Goal: Task Accomplishment & Management: Manage account settings

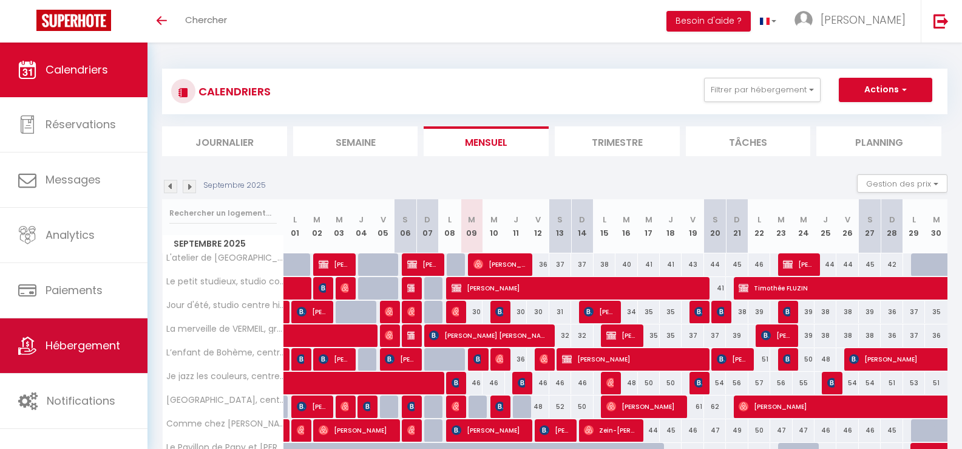
click at [61, 346] on span "Hébergement" at bounding box center [83, 344] width 75 height 15
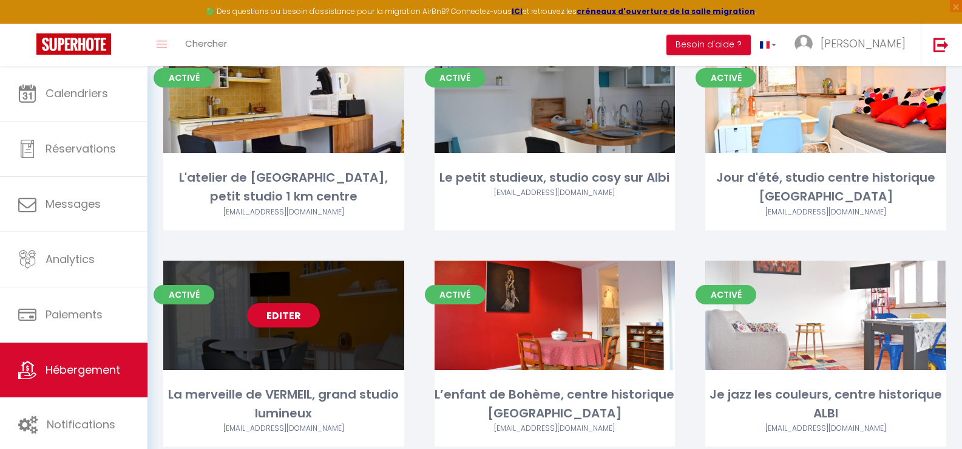
scroll to position [121, 0]
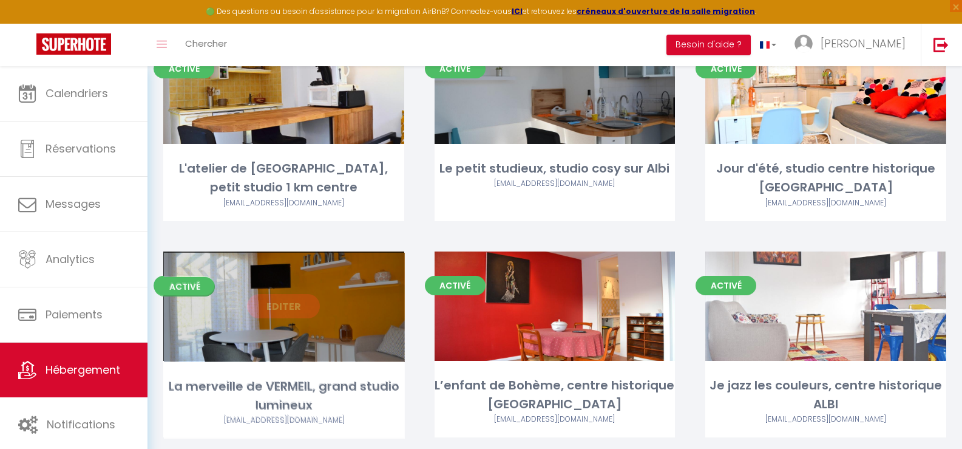
click at [282, 305] on link "Editer" at bounding box center [283, 306] width 73 height 24
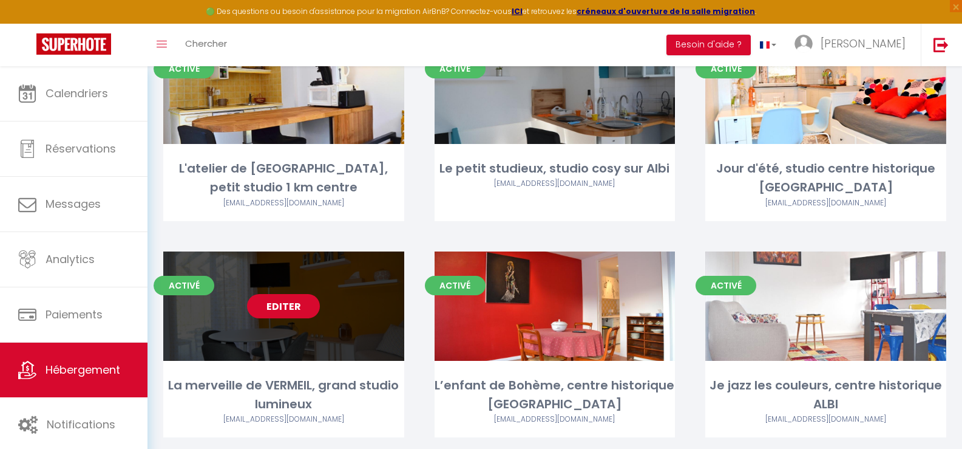
click at [285, 303] on link "Editer" at bounding box center [283, 306] width 73 height 24
select select "3"
select select "2"
select select "1"
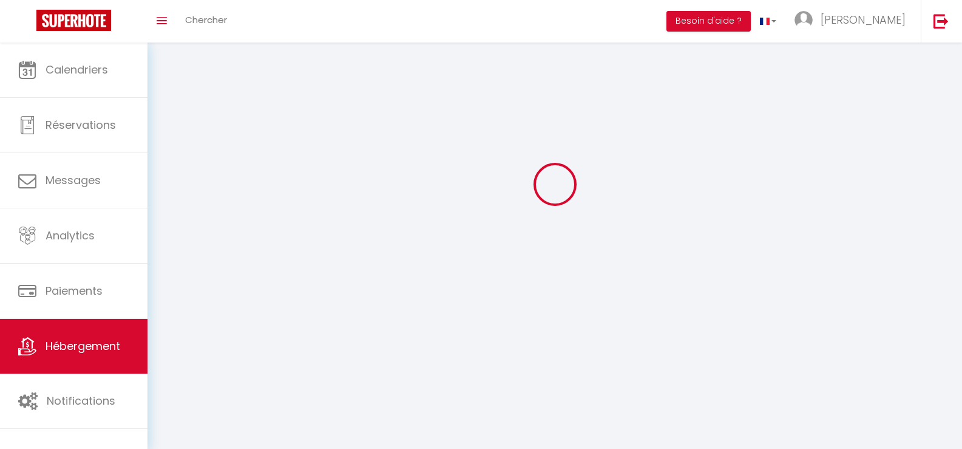
select select
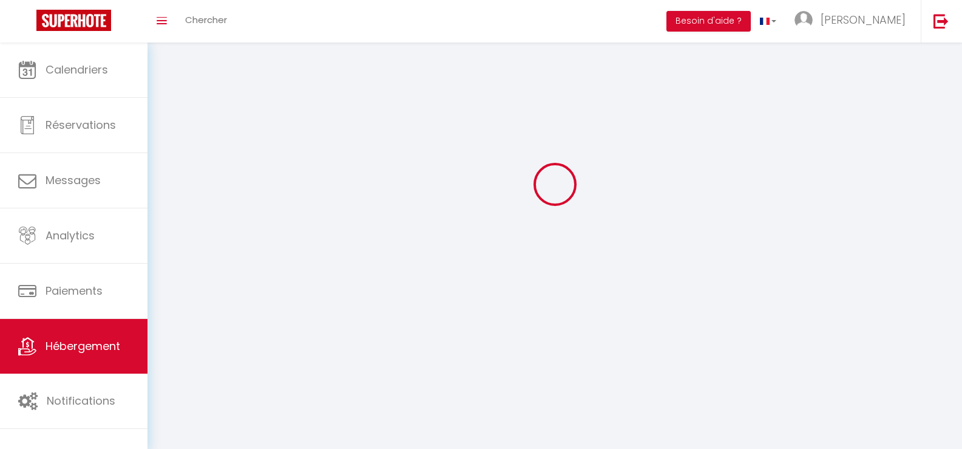
checkbox input "false"
select select
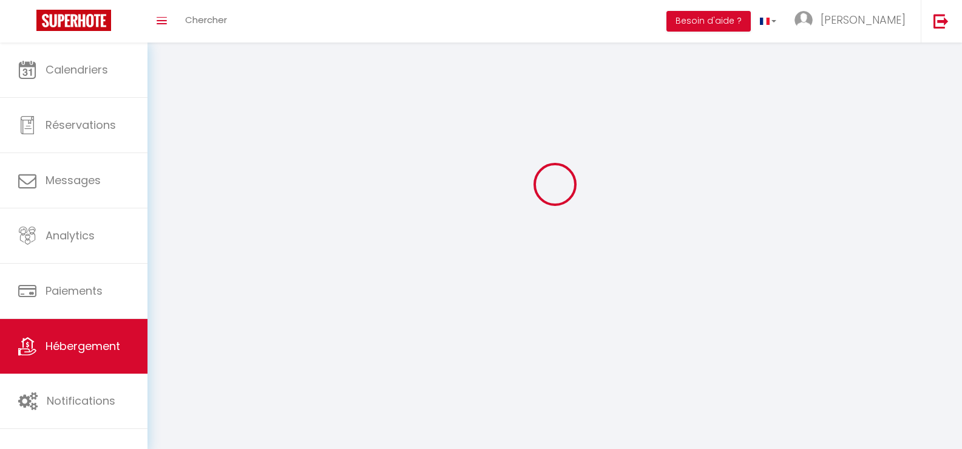
select select
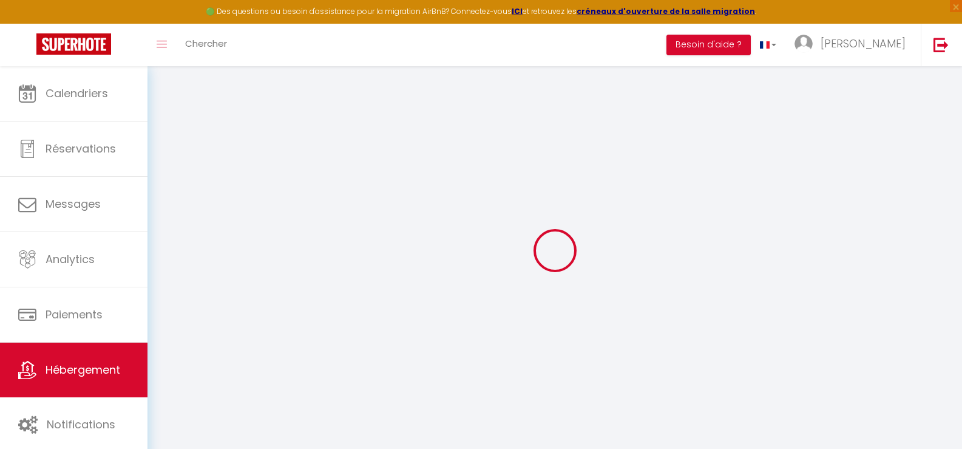
checkbox input "false"
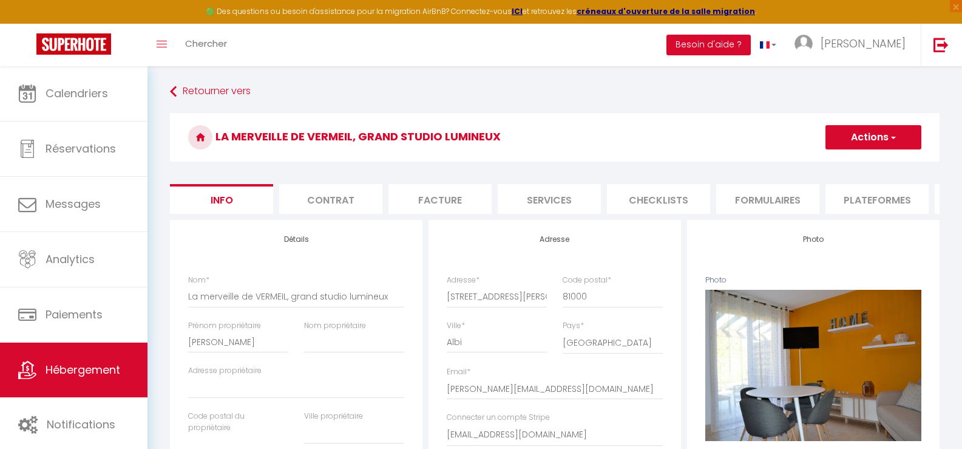
checkbox input "false"
click at [856, 199] on li "Plateformes" at bounding box center [876, 199] width 103 height 30
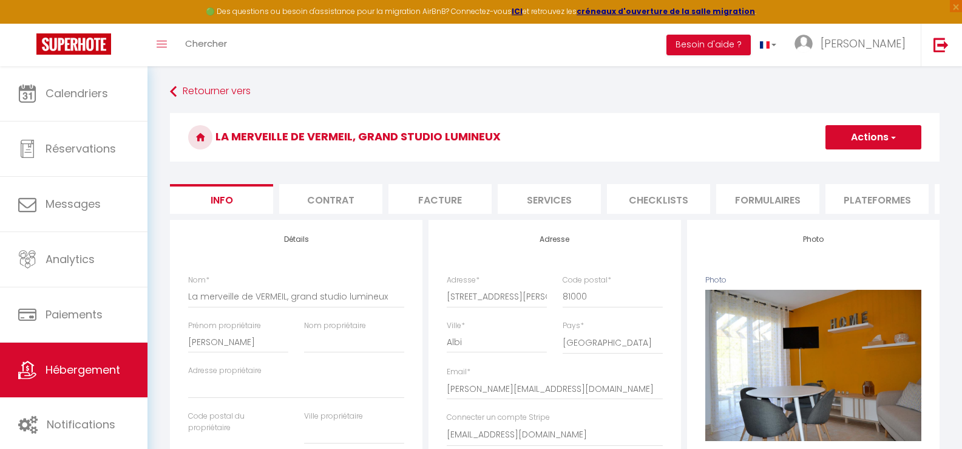
select select
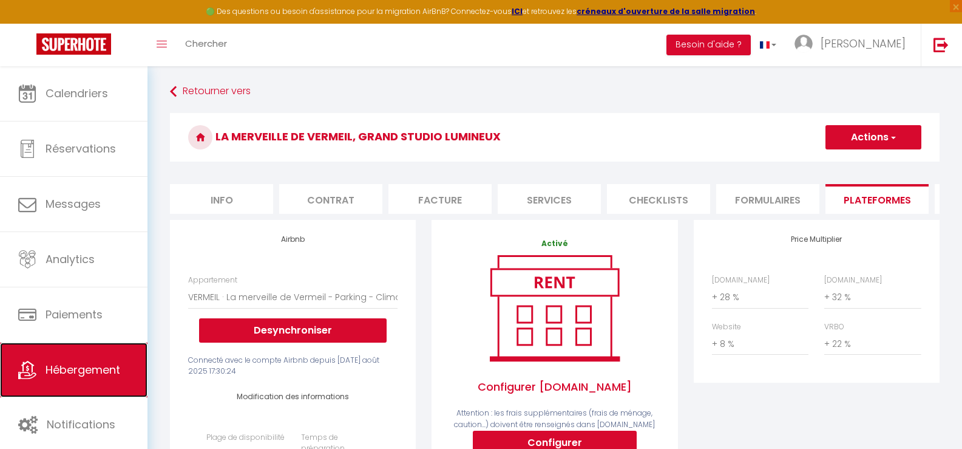
click at [64, 378] on link "Hébergement" at bounding box center [73, 369] width 147 height 55
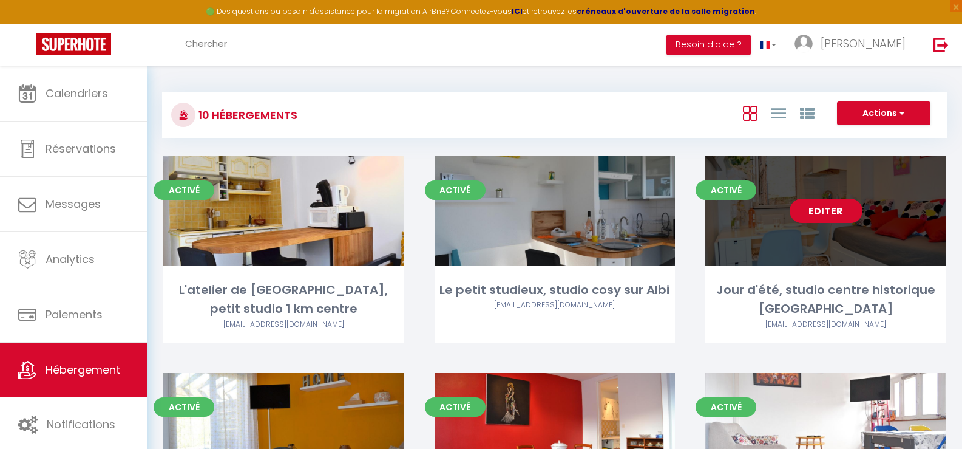
click at [831, 213] on link "Editer" at bounding box center [826, 210] width 73 height 24
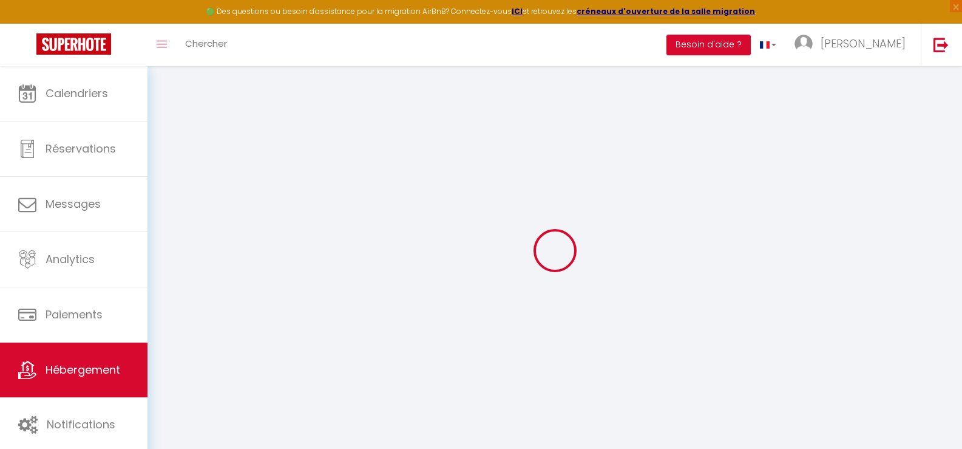
select select "7831-29825198"
select select "+ 28 %"
select select "+ 32 %"
select select "+ 8 %"
select select "+ 22 %"
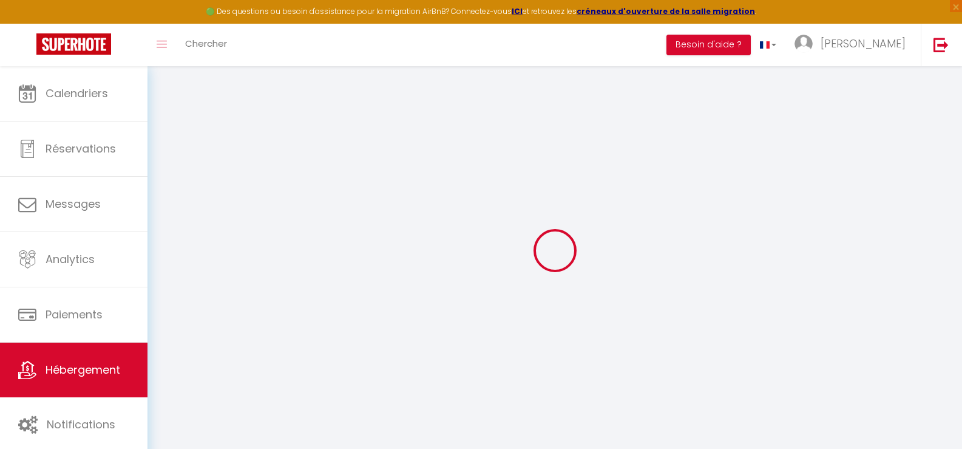
checkbox input "false"
select select "-1"
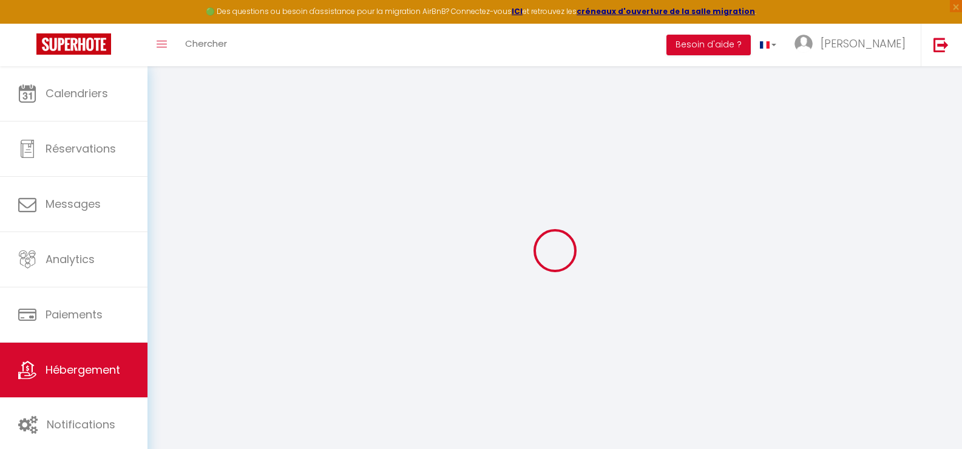
select select "EUR"
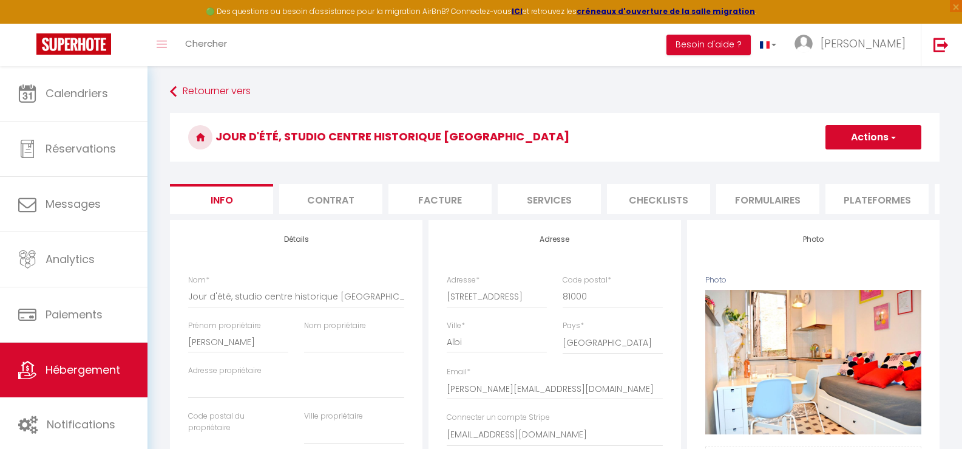
click at [867, 200] on li "Plateformes" at bounding box center [876, 199] width 103 height 30
select select
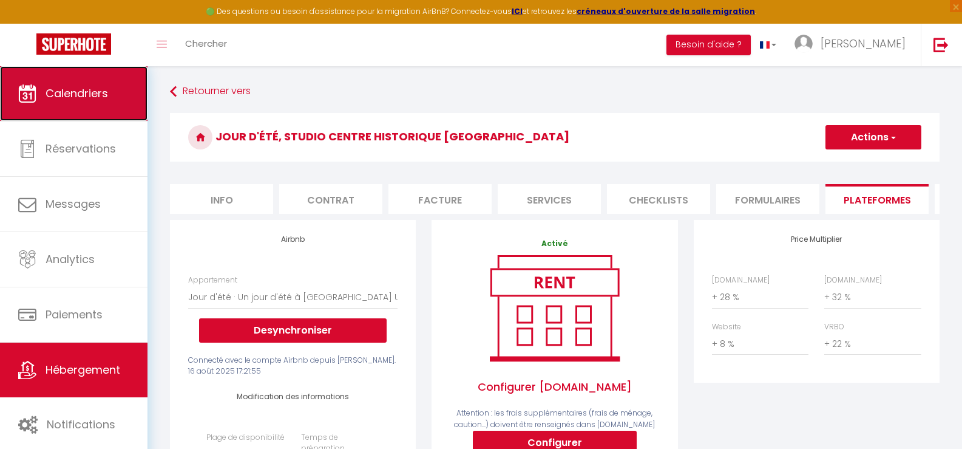
click at [94, 89] on span "Calendriers" at bounding box center [77, 93] width 63 height 15
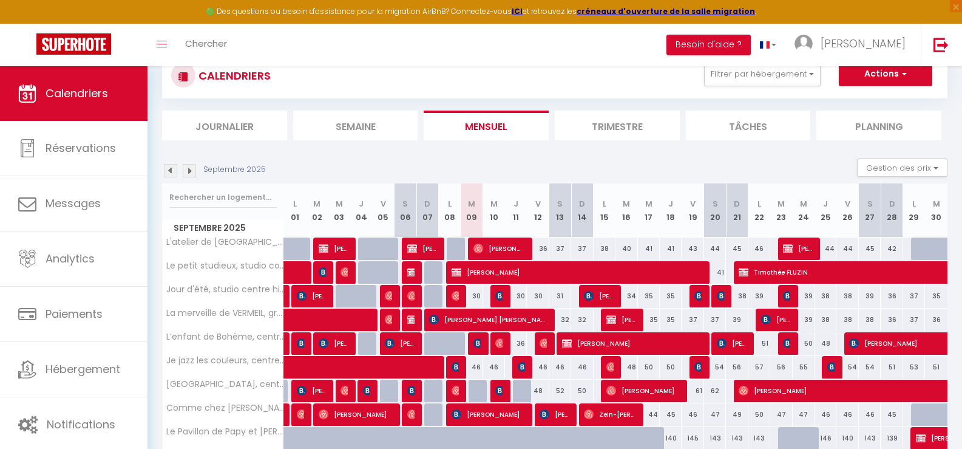
scroll to position [115, 0]
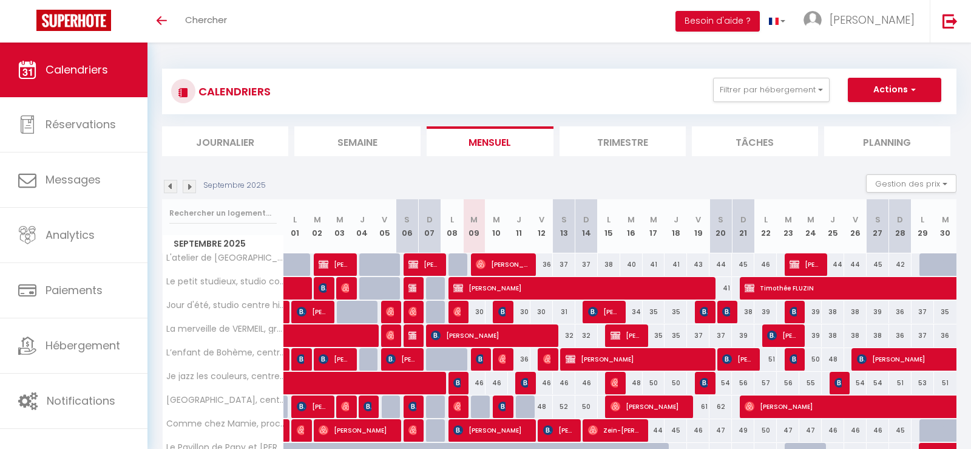
select select
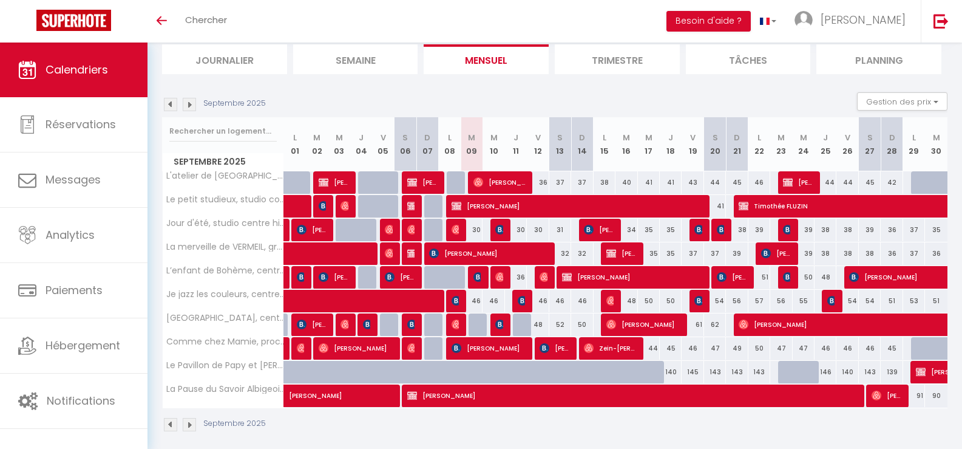
scroll to position [92, 0]
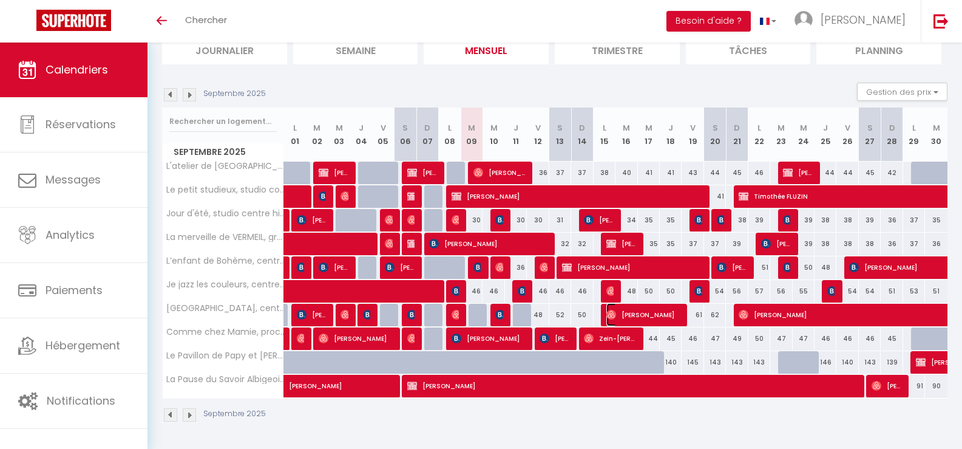
click at [640, 312] on span "Alexandre Orsoni" at bounding box center [643, 314] width 75 height 23
select select "OK"
select select "0"
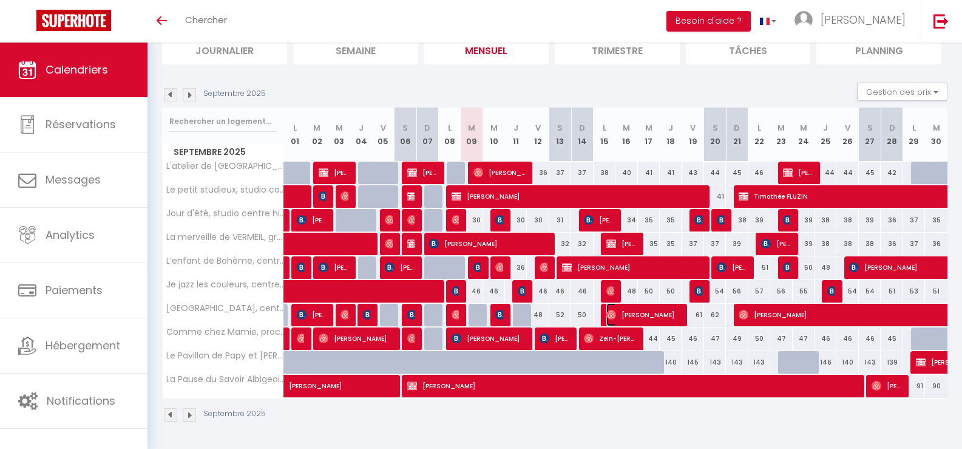
select select "1"
select select
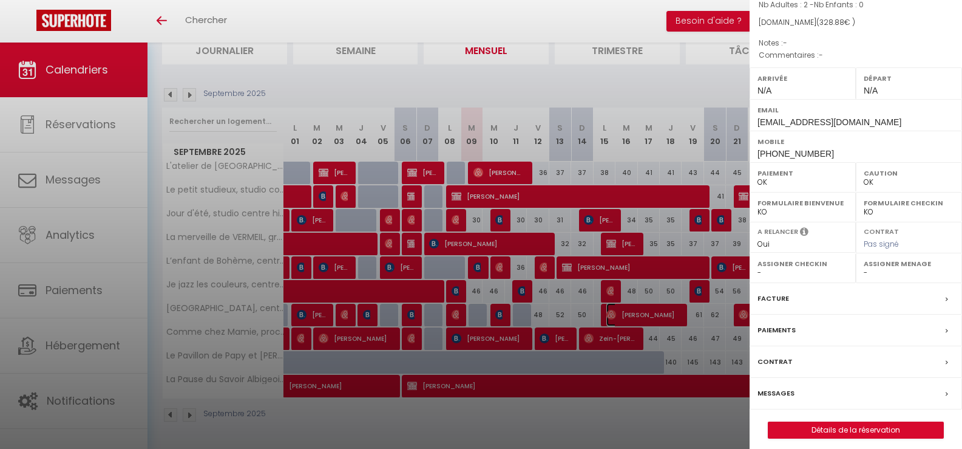
scroll to position [137, 0]
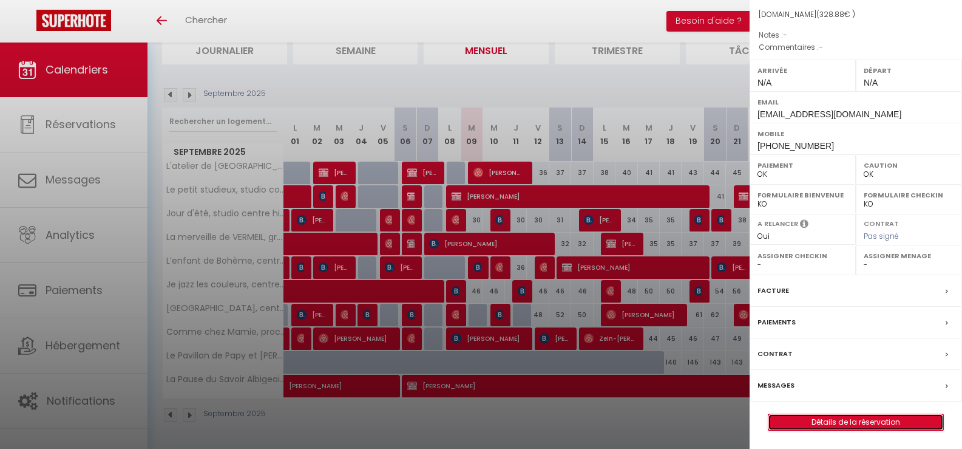
drag, startPoint x: 860, startPoint y: 416, endPoint x: 853, endPoint y: 413, distance: 7.6
click at [859, 416] on link "Détails de la réservation" at bounding box center [855, 422] width 175 height 16
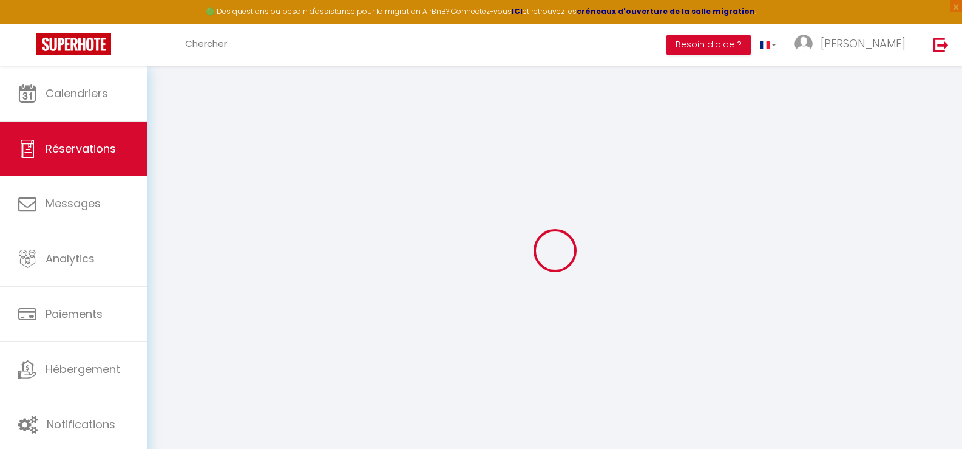
type input "Alexandre"
type input "Orsoni"
type input "0ifneffjmxf43c6grfmcuejwcd2x@reply.superhote.com"
type input "+33695196079"
select select
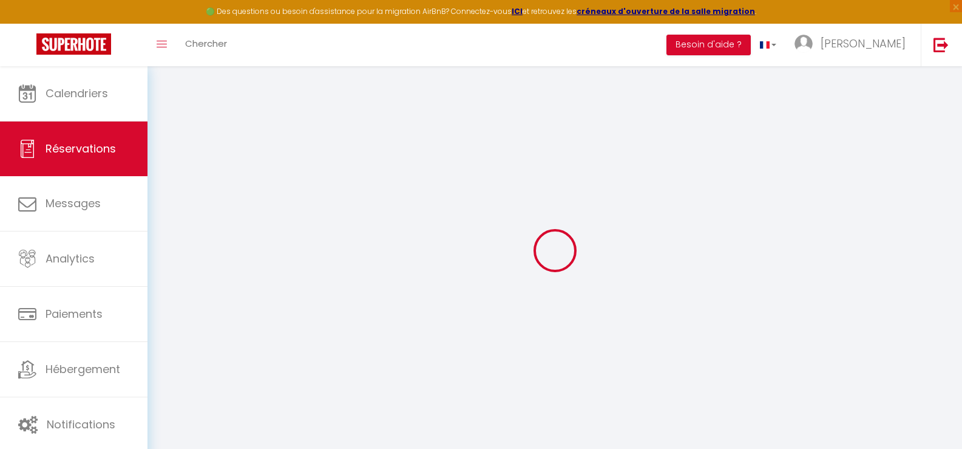
type input "42.51"
select select "63806"
select select "1"
select select
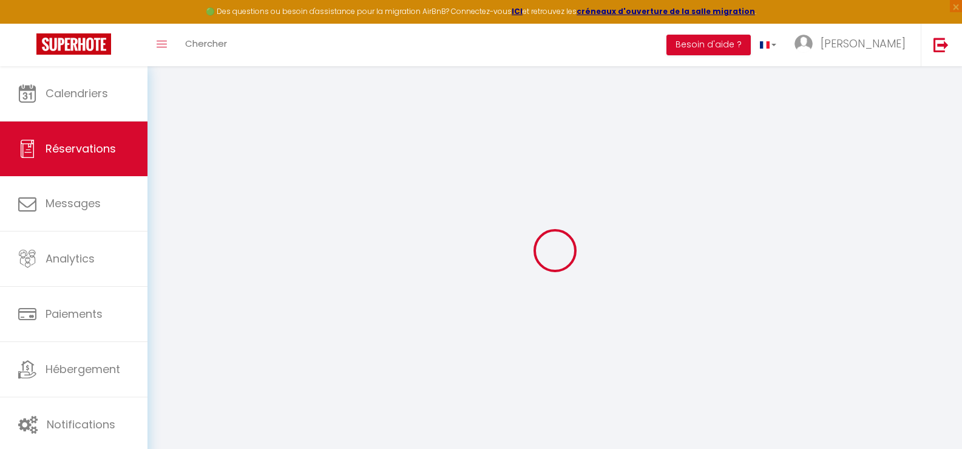
type input "2"
select select "12"
select select
type input "276"
checkbox input "false"
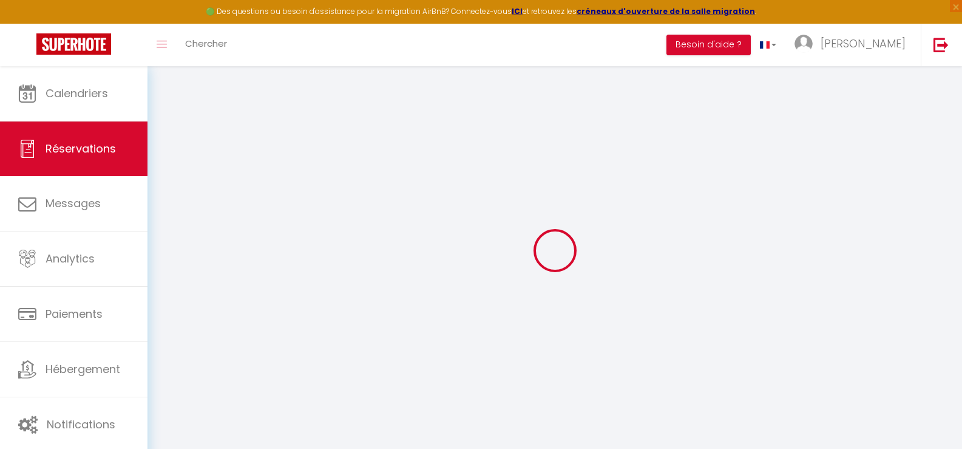
type input "27.6"
select select "1"
type input "0"
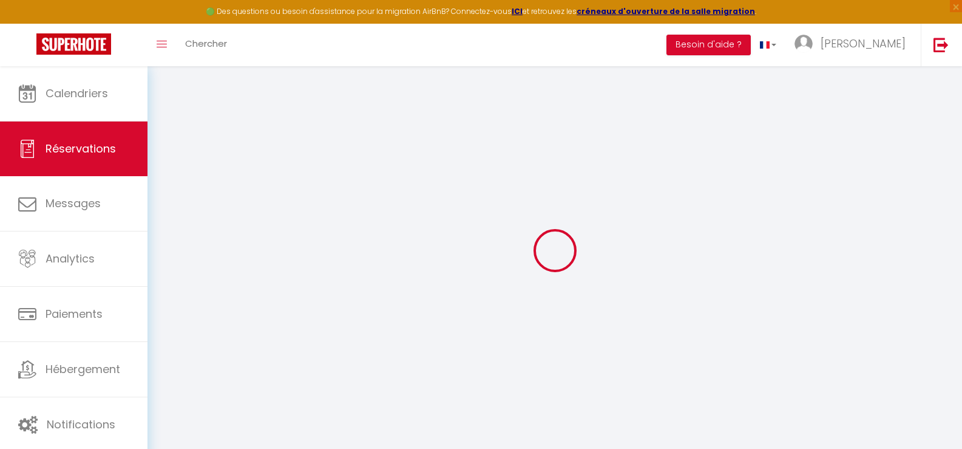
select select
select select "15"
checkbox input "false"
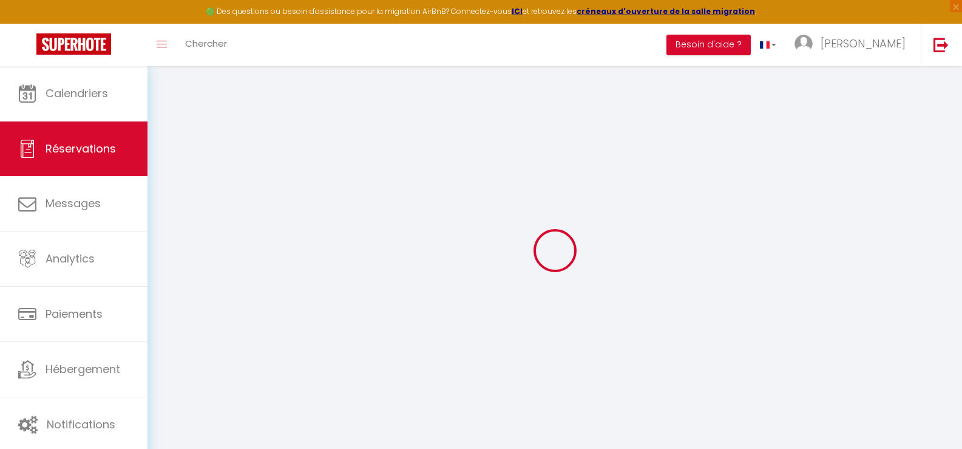
select select
checkbox input "false"
select select
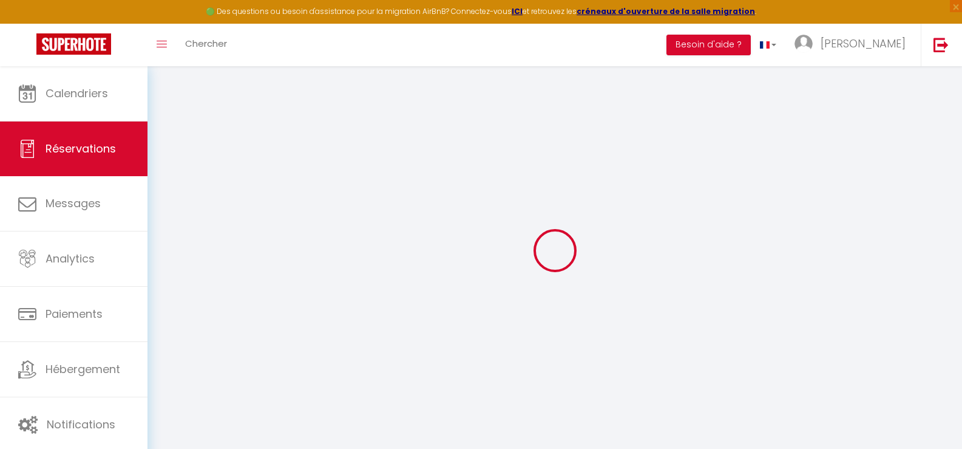
select select
checkbox input "false"
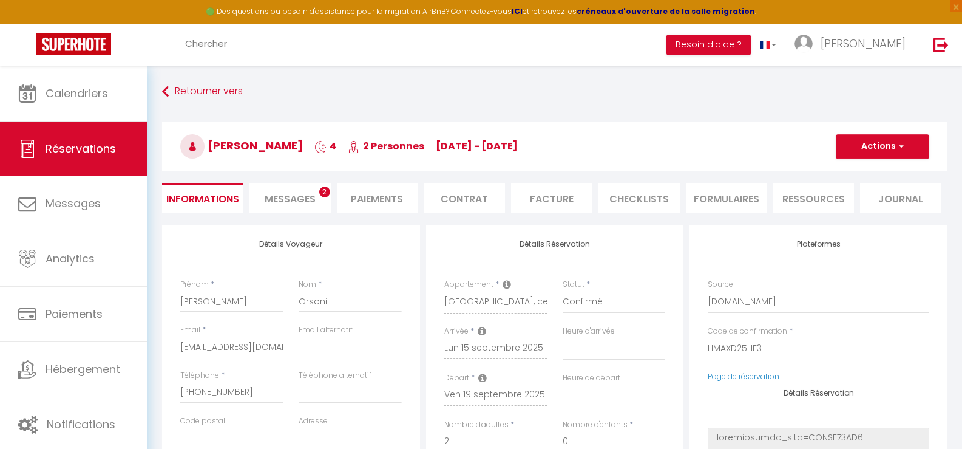
select select
type input "35"
type input "17.88"
select select
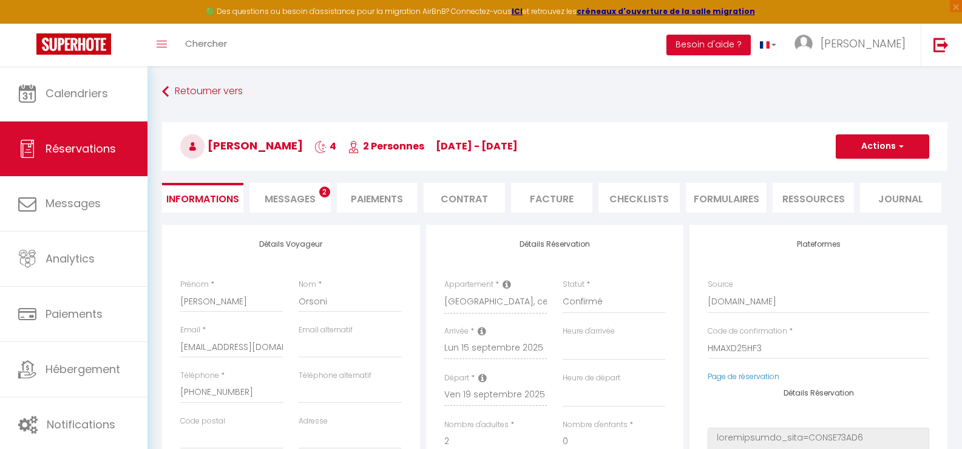
checkbox input "false"
select select
checkbox input "false"
select select
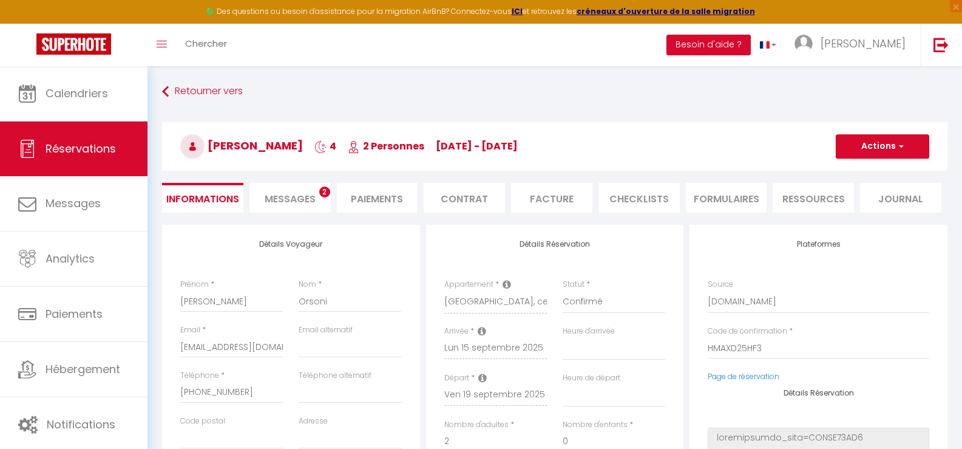
click at [545, 198] on li "Facture" at bounding box center [551, 198] width 81 height 30
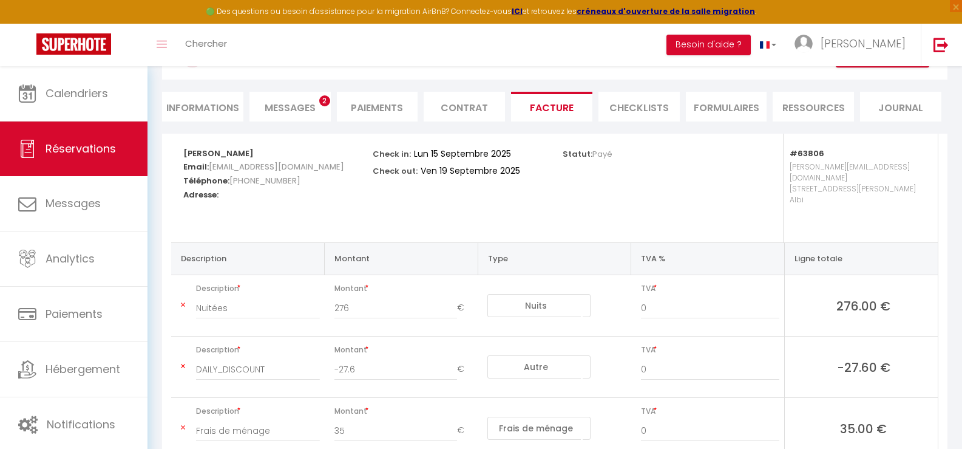
scroll to position [63, 0]
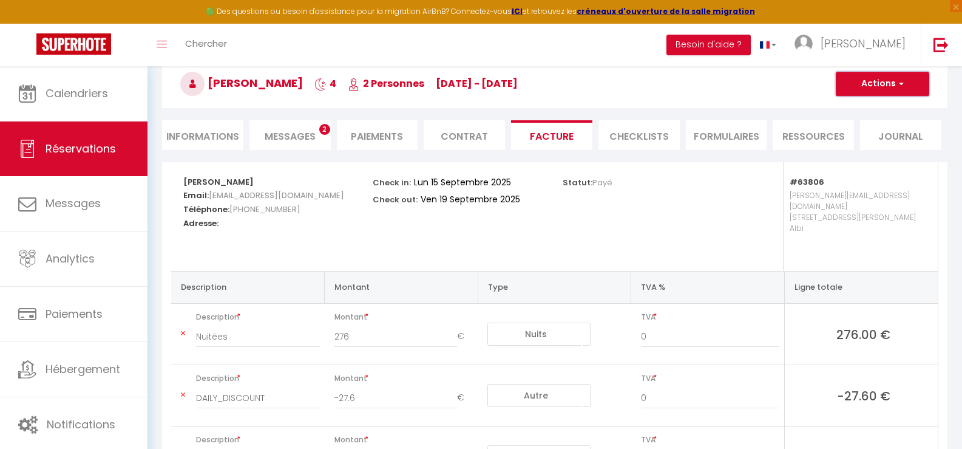
click at [897, 88] on span "button" at bounding box center [899, 83] width 7 height 11
click at [879, 126] on link "Aperçu et éditer" at bounding box center [873, 126] width 102 height 16
click at [206, 137] on li "Informations" at bounding box center [202, 135] width 81 height 30
select select
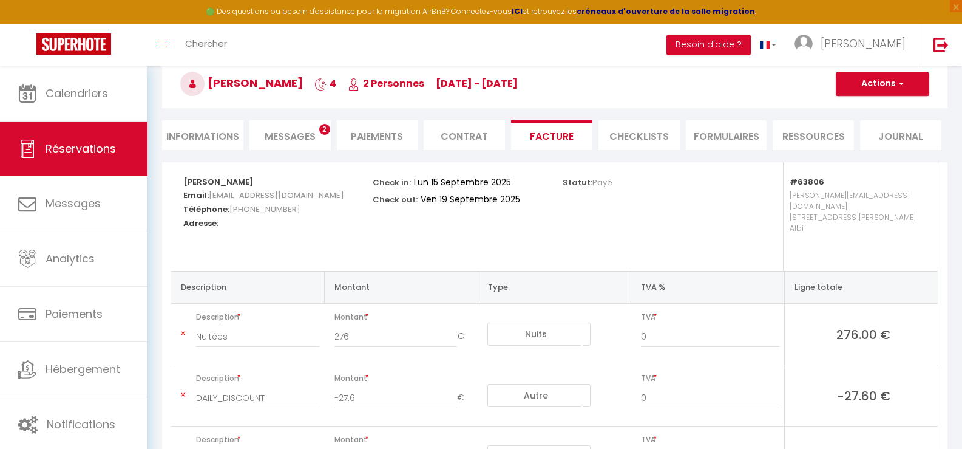
select select
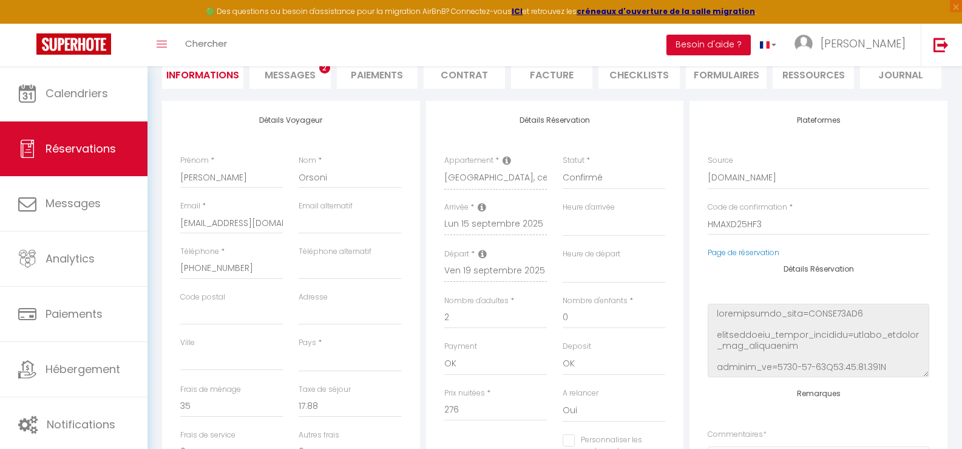
scroll to position [123, 0]
click at [204, 317] on input "Code postal" at bounding box center [231, 314] width 103 height 22
type input "9"
select select
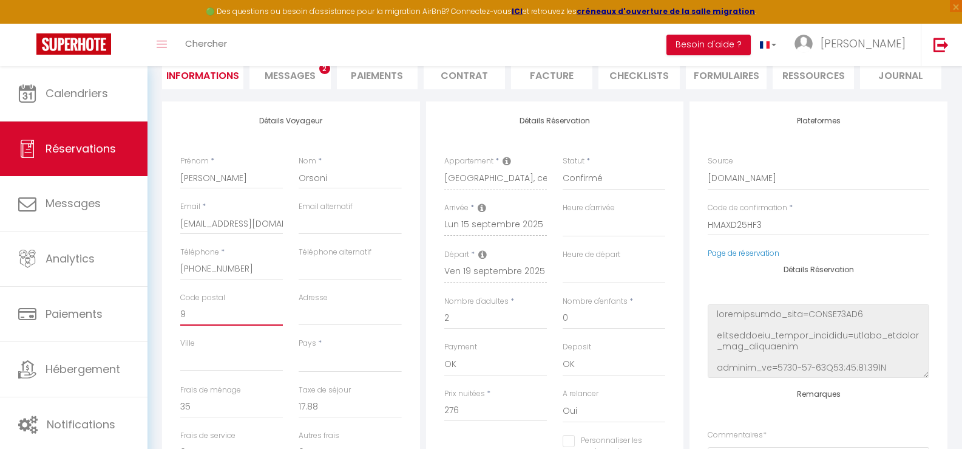
select select
checkbox input "false"
type input "91"
select select
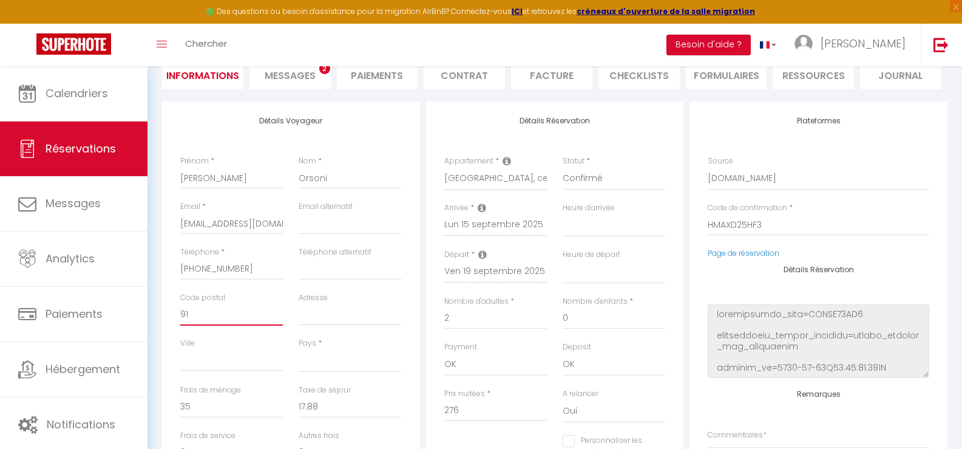
select select
checkbox input "false"
type input "916"
select select
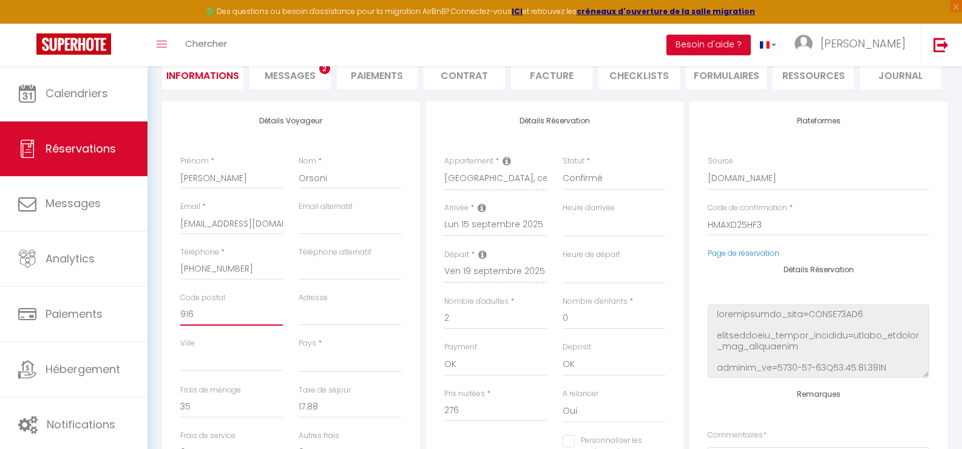
select select
checkbox input "false"
type input "9160"
select select
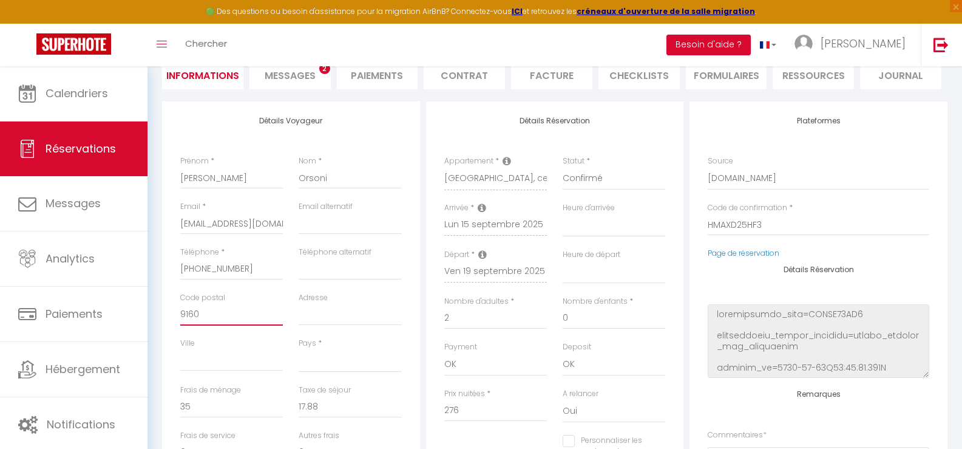
select select
checkbox input "false"
type input "91600"
select select
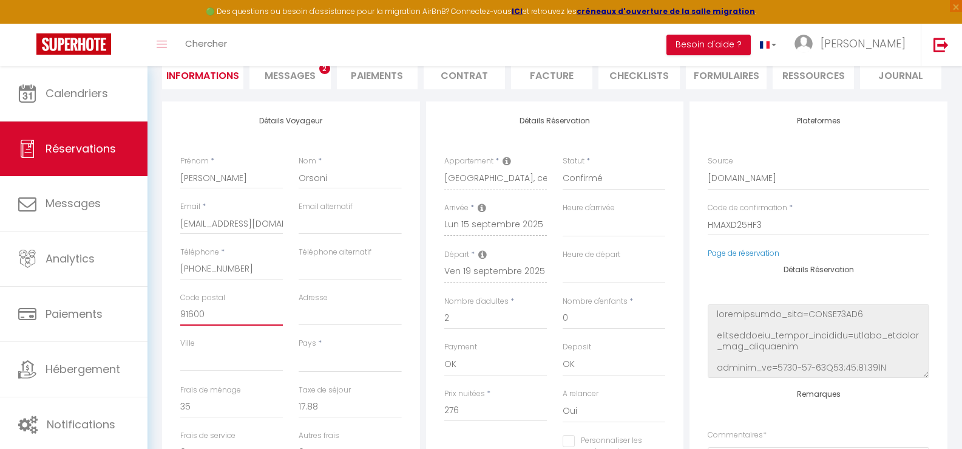
select select
checkbox input "false"
type input "91600"
click at [359, 313] on input "Adresse" at bounding box center [350, 314] width 103 height 22
click at [309, 314] on input "Adresse" at bounding box center [350, 314] width 103 height 22
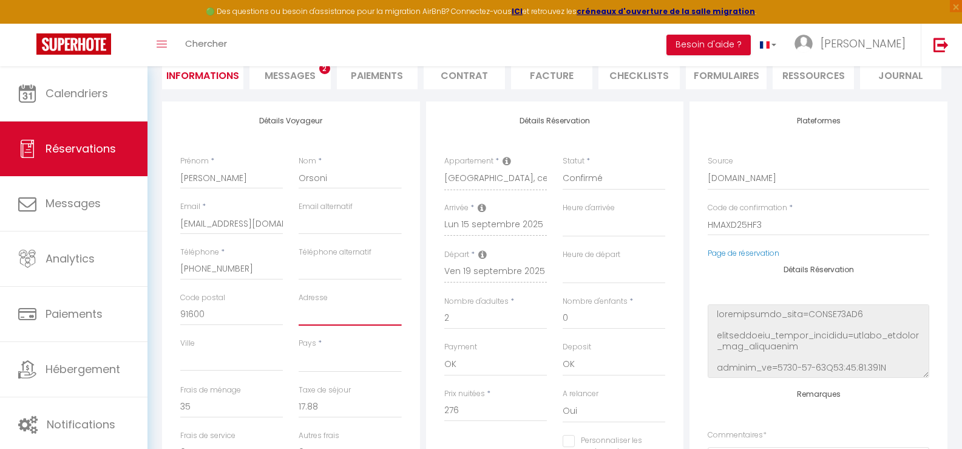
paste input "82 av des chardonnerets"
type input "82 av des chardonnerets"
select select
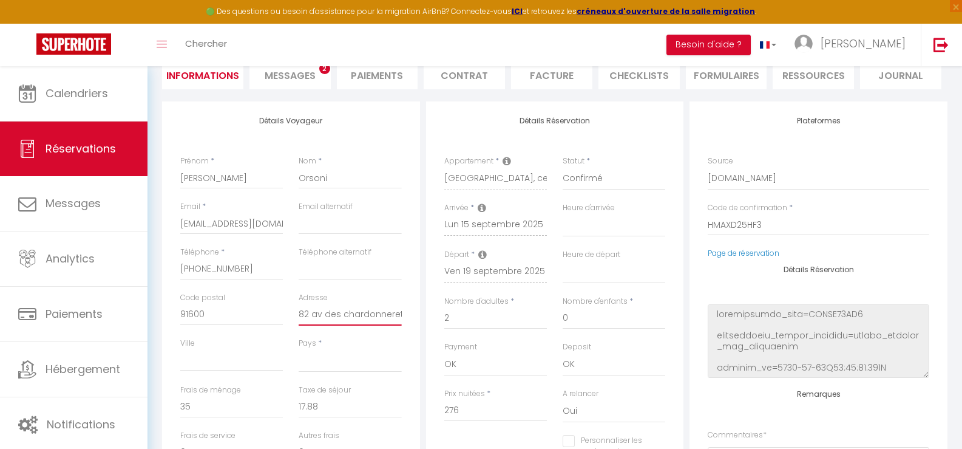
checkbox input "false"
type input "82 av des chardonnerets"
click at [202, 354] on input "Ville" at bounding box center [231, 360] width 103 height 22
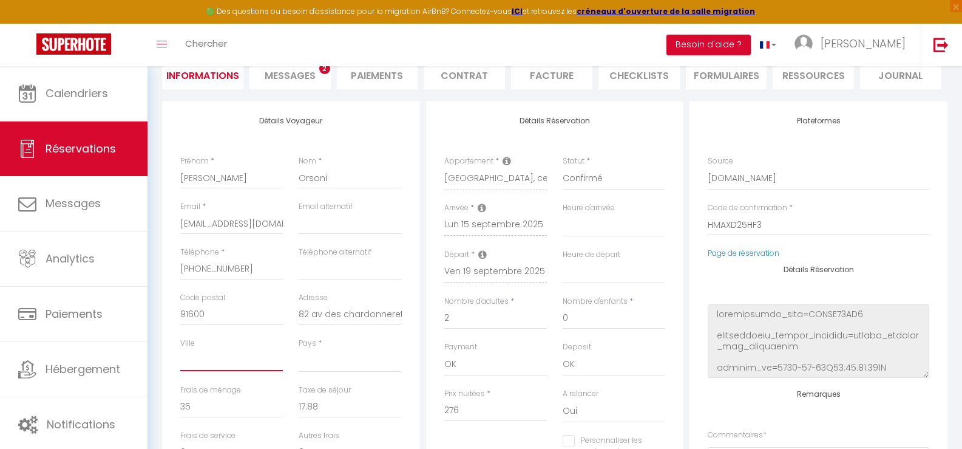
paste input "Savigny / Orge"
type input "Savigny / Orge"
select select
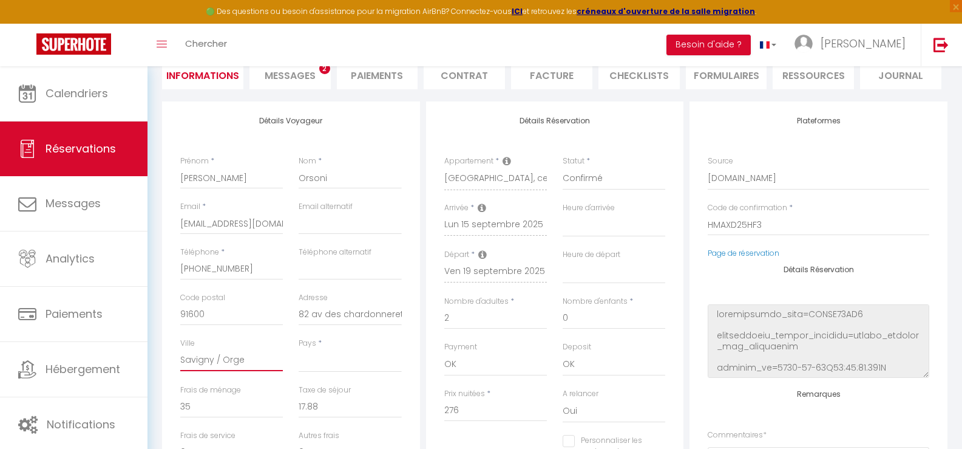
checkbox input "false"
type input "Savigny / Orge"
click at [345, 364] on select "France Portugal Afghanistan Albania Algeria American Samoa Andorra Angola Angui…" at bounding box center [350, 360] width 103 height 23
select select "FR"
click at [299, 349] on select "France Portugal Afghanistan Albania Algeria American Samoa Andorra Angola Angui…" at bounding box center [350, 360] width 103 height 23
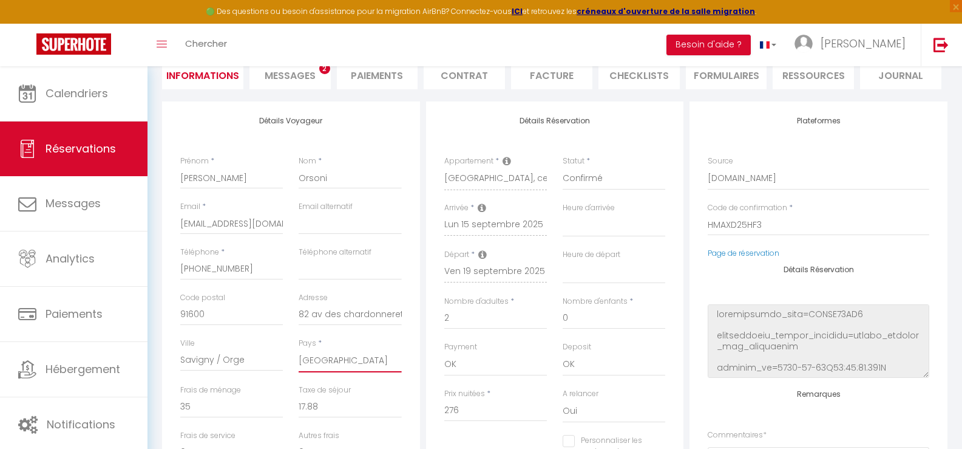
select select
checkbox input "false"
click at [244, 176] on input "Alexandre" at bounding box center [231, 178] width 103 height 22
type input "Alexandre"
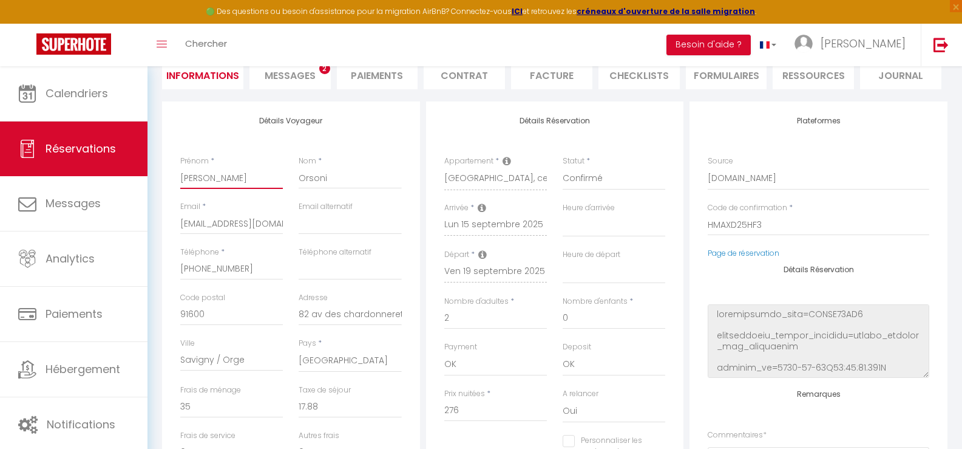
select select
checkbox input "false"
type input "Alexandre O"
select select
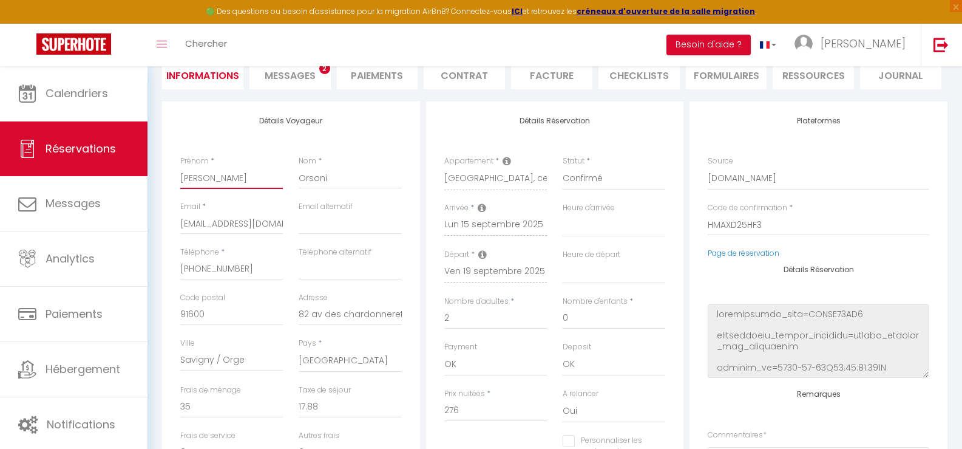
select select
checkbox input "false"
type input "Alexandre Or"
select select
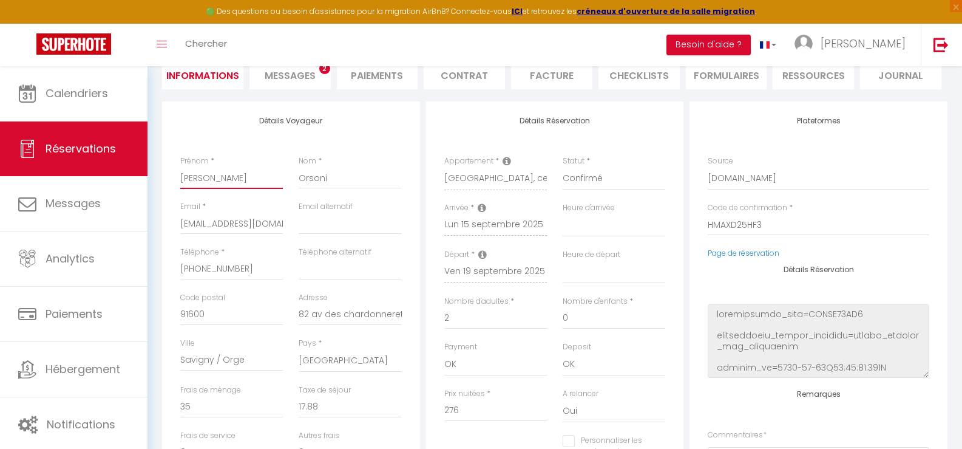
checkbox input "false"
type input "Alexandre Ors"
select select
checkbox input "false"
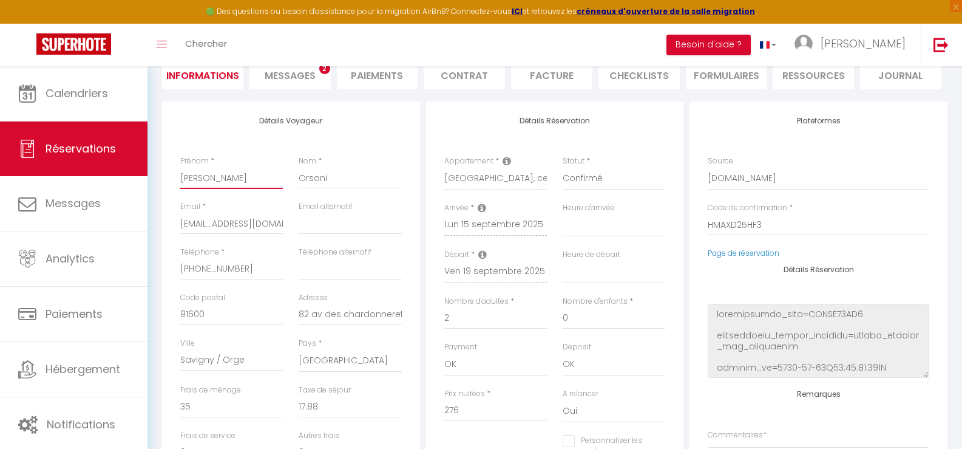
type input "Alexandre Orso"
select select
checkbox input "false"
type input "Alexandre Orson"
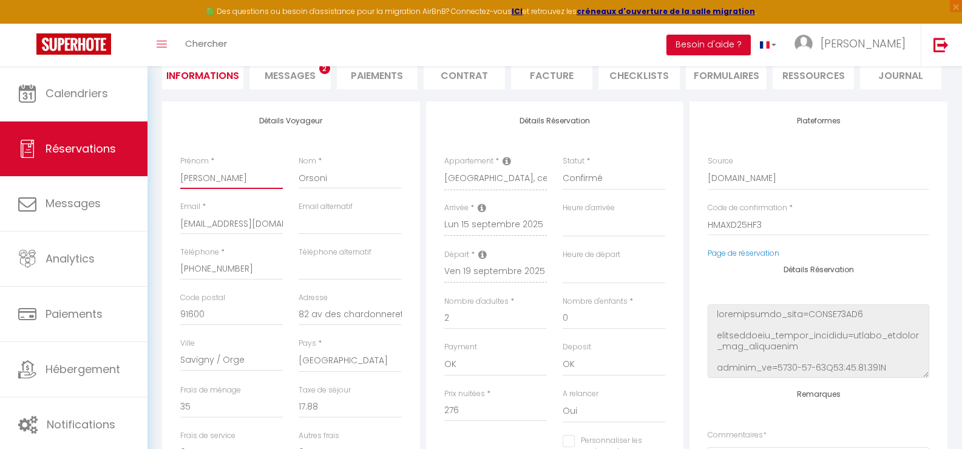
select select
checkbox input "false"
type input "Alexandre Orsoni"
select select
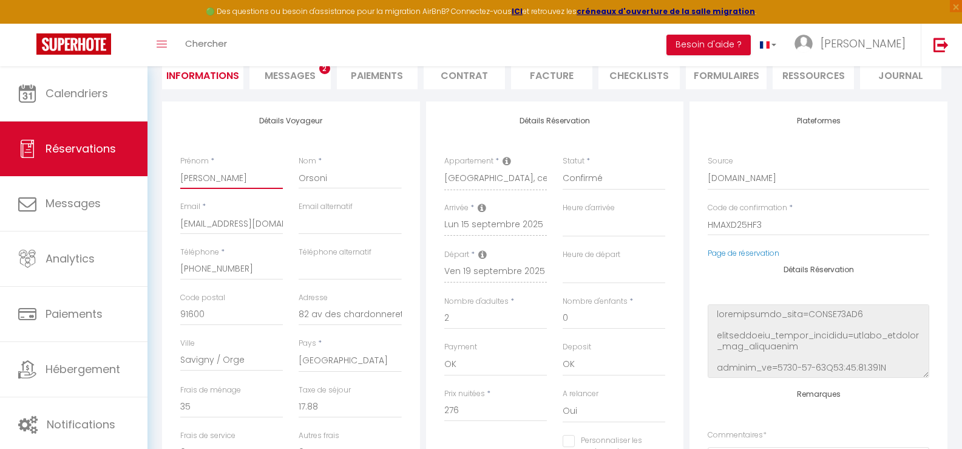
select select
checkbox input "false"
type input "Alexandre Orsoni"
select select
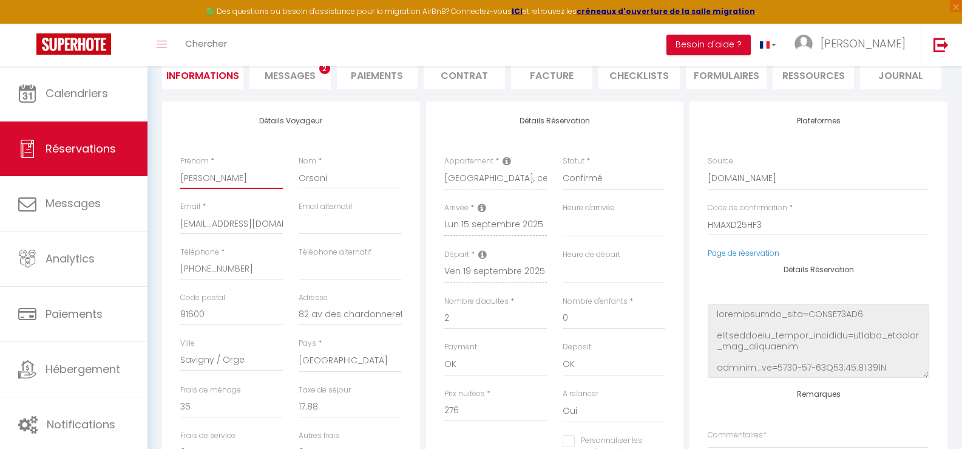
checkbox input "false"
type input "[PERSON_NAME] -"
select select
checkbox input "false"
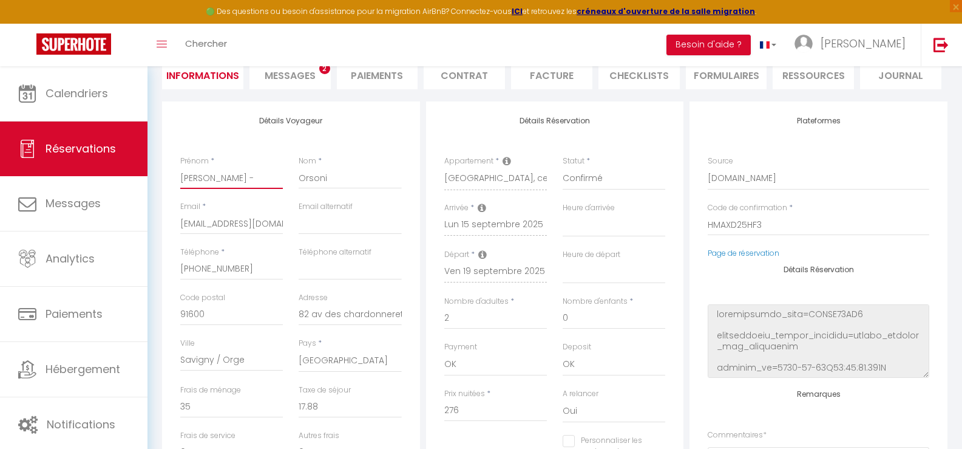
type input "[PERSON_NAME] -"
select select
checkbox input "false"
type input "[PERSON_NAME] -"
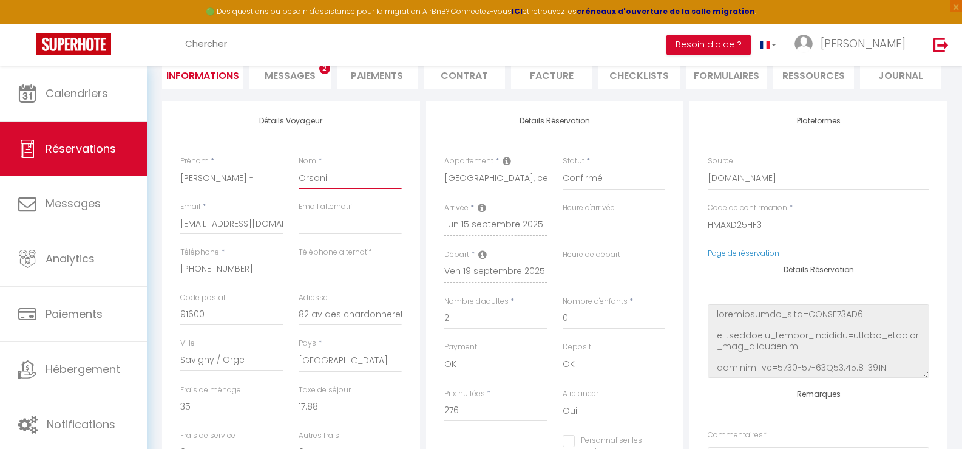
click at [324, 183] on input "Orsoni" at bounding box center [350, 178] width 103 height 22
paste input "Hortus Gestion"
type input "Hortus Gestion"
select select
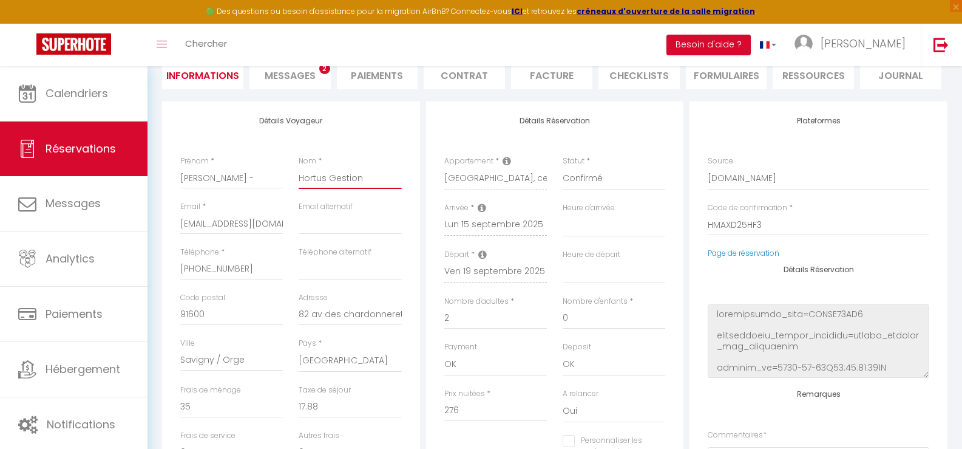
select select
checkbox input "false"
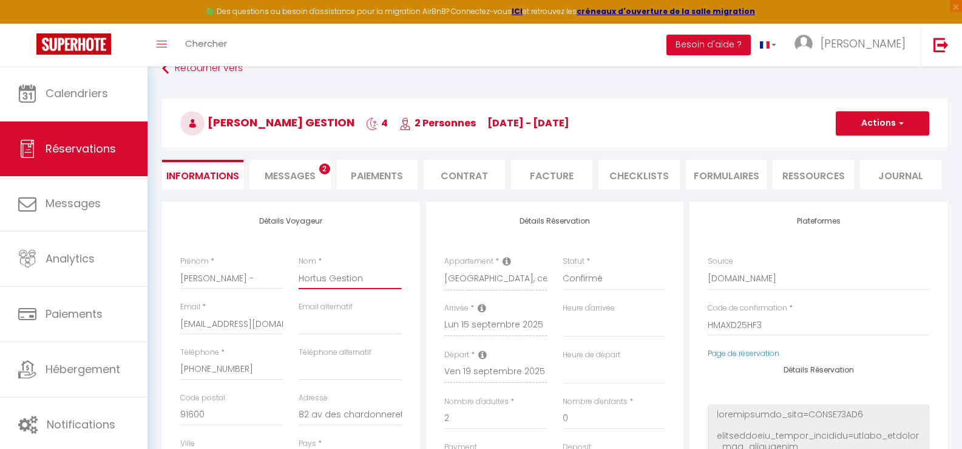
scroll to position [2, 0]
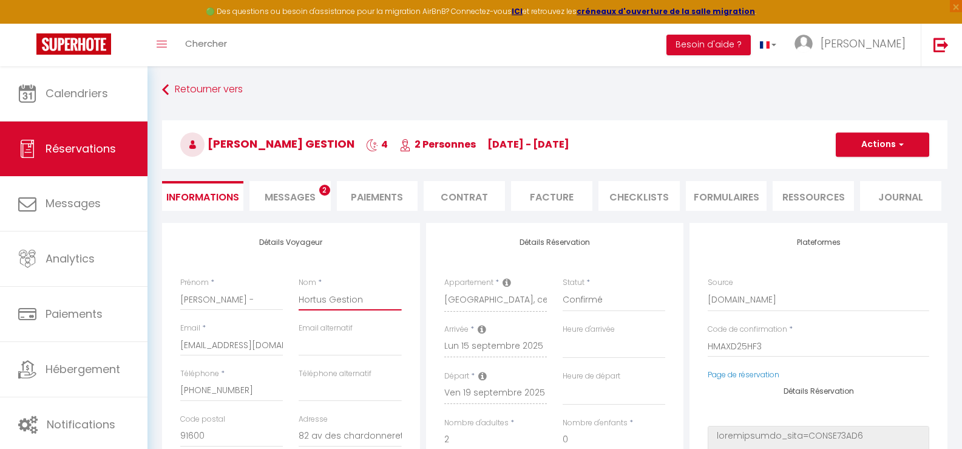
type input "Hortus Gestion"
click at [883, 144] on button "Actions" at bounding box center [882, 144] width 93 height 24
click at [861, 169] on link "Enregistrer" at bounding box center [870, 171] width 96 height 16
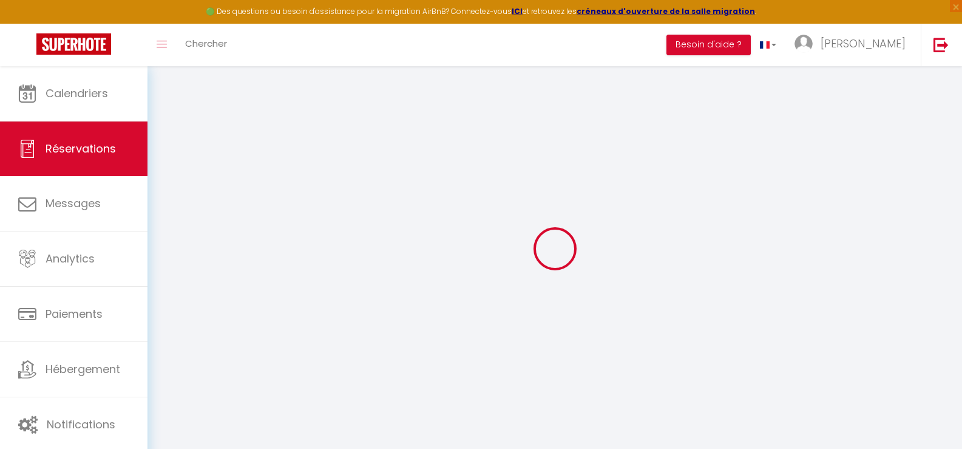
select select "not_cancelled"
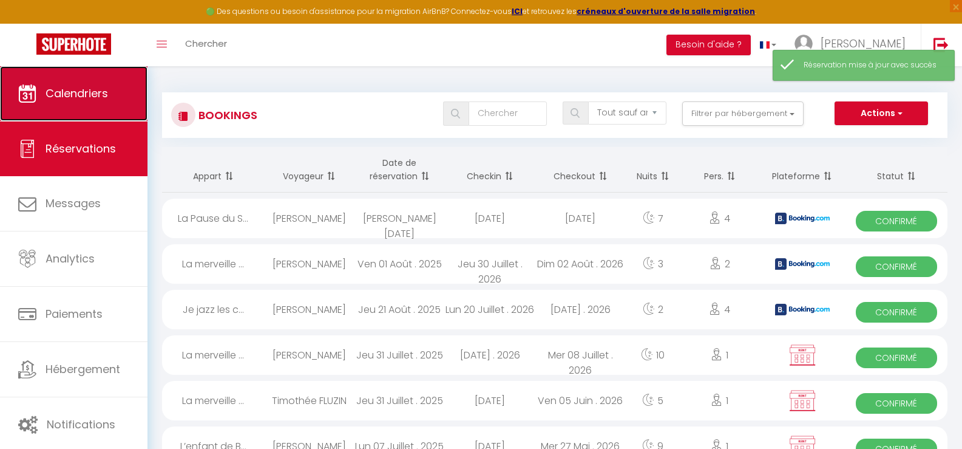
click at [96, 93] on span "Calendriers" at bounding box center [77, 93] width 63 height 15
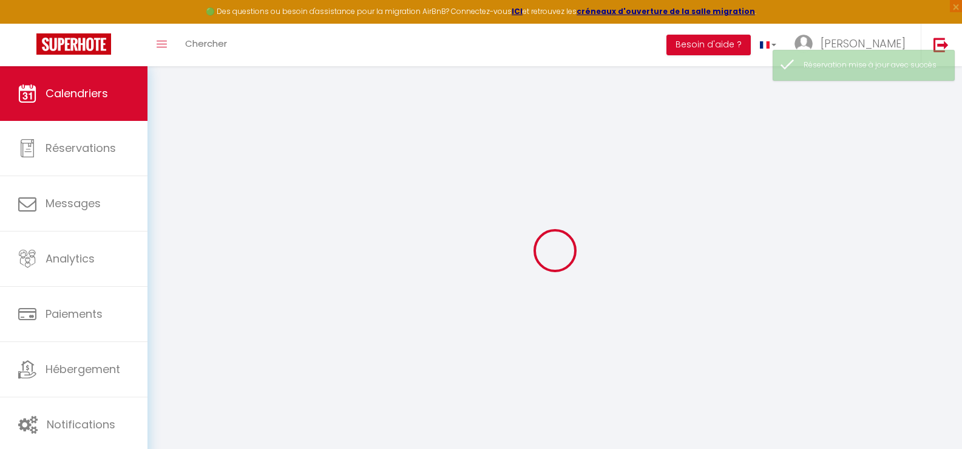
select select
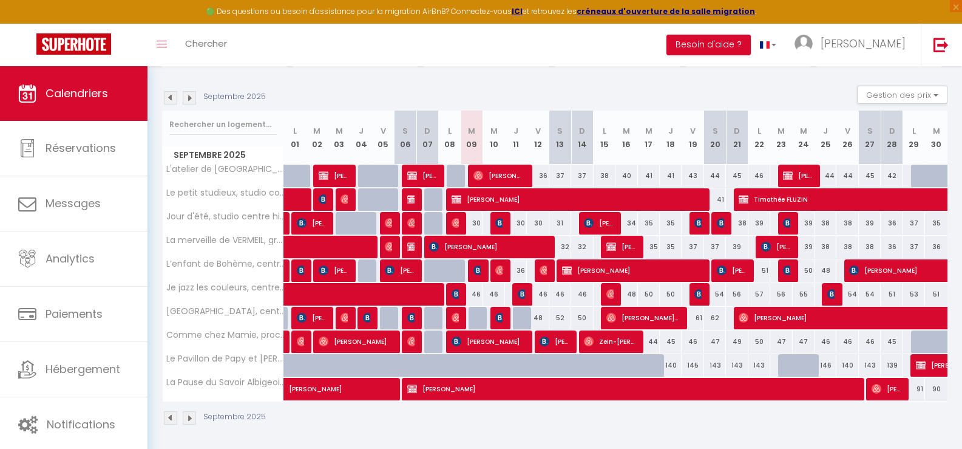
scroll to position [115, 0]
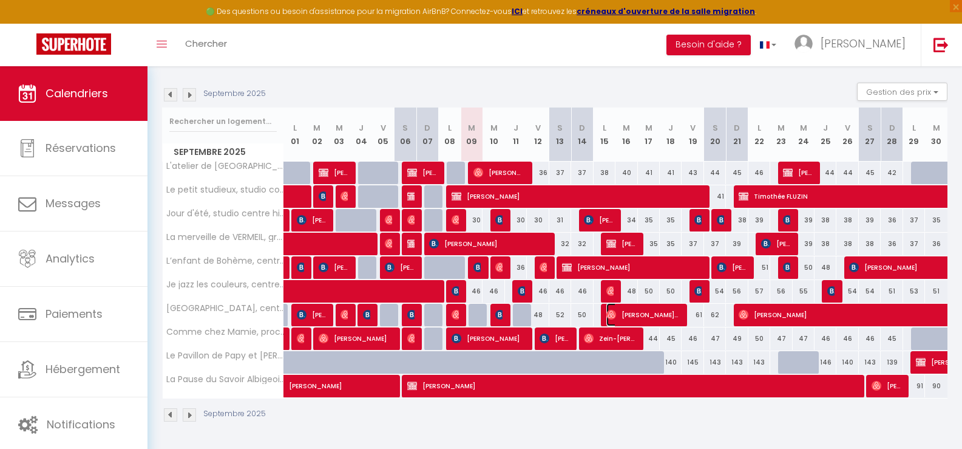
click at [643, 314] on span "Alexandre Orsoni - Hortus Gestion" at bounding box center [642, 314] width 73 height 23
select select "OK"
select select "0"
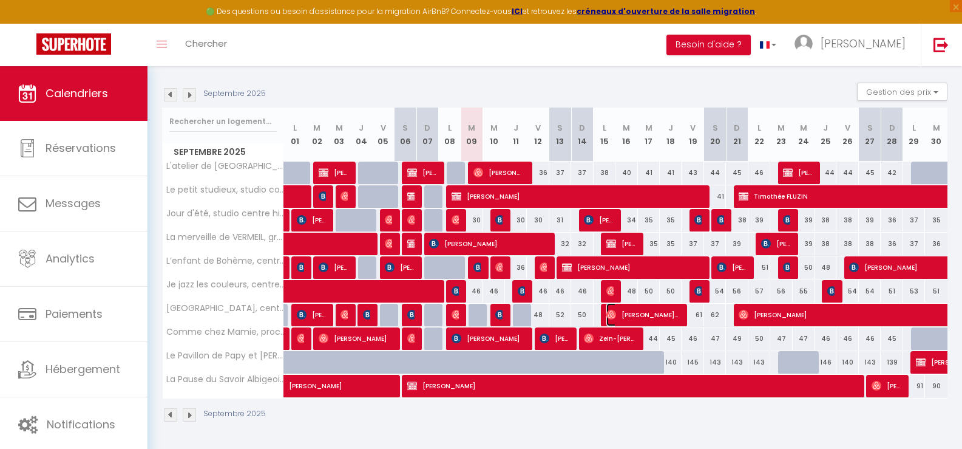
select select "1"
select select
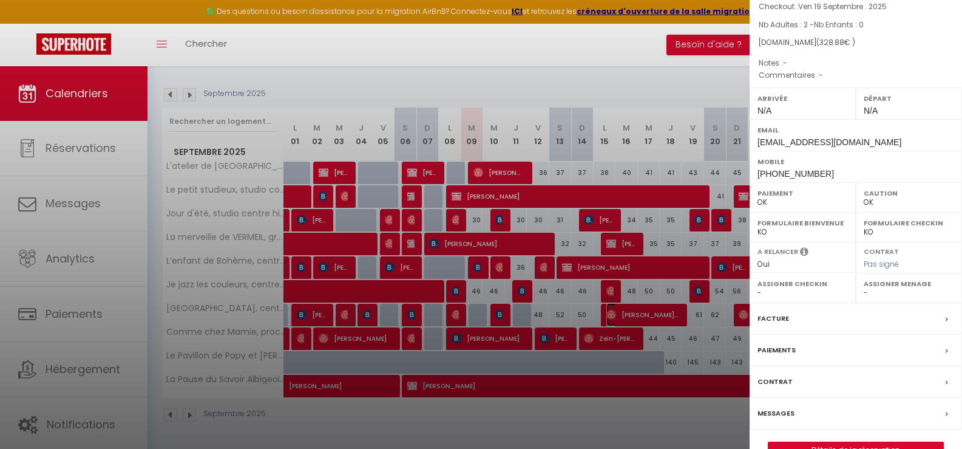
scroll to position [156, 0]
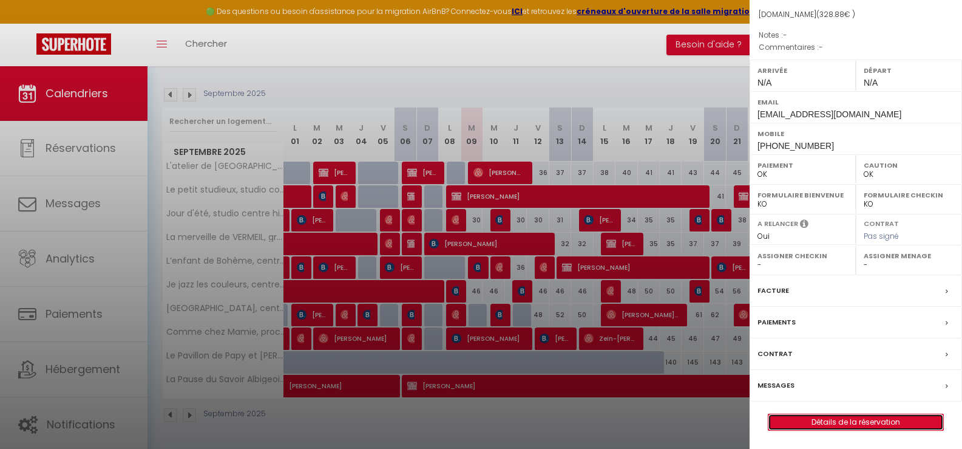
click at [833, 422] on link "Détails de la réservation" at bounding box center [855, 422] width 175 height 16
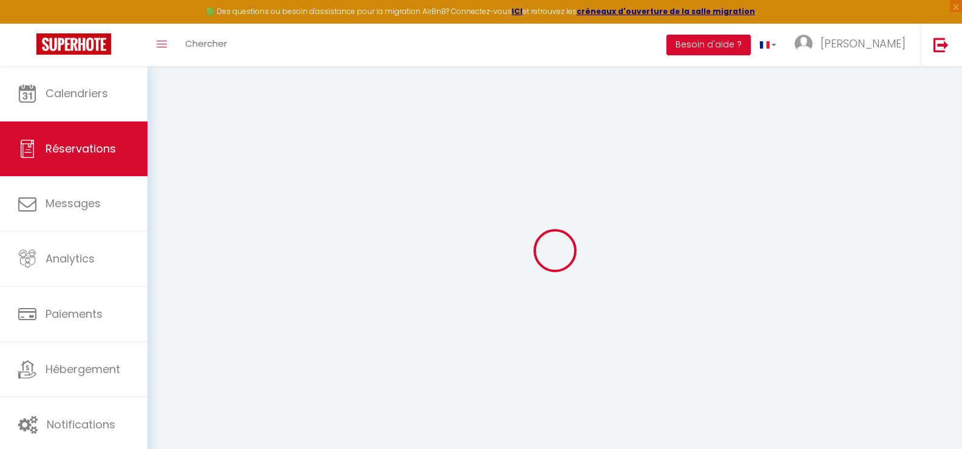
select select
checkbox input "false"
select select
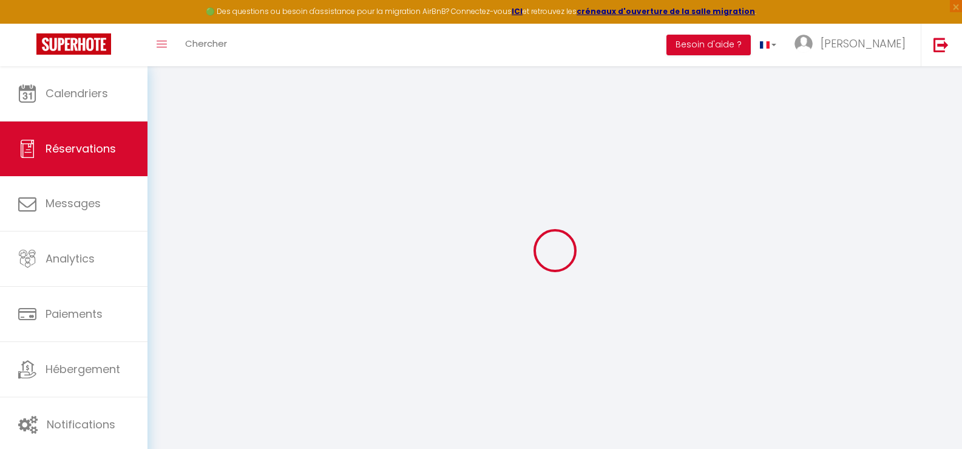
checkbox input "false"
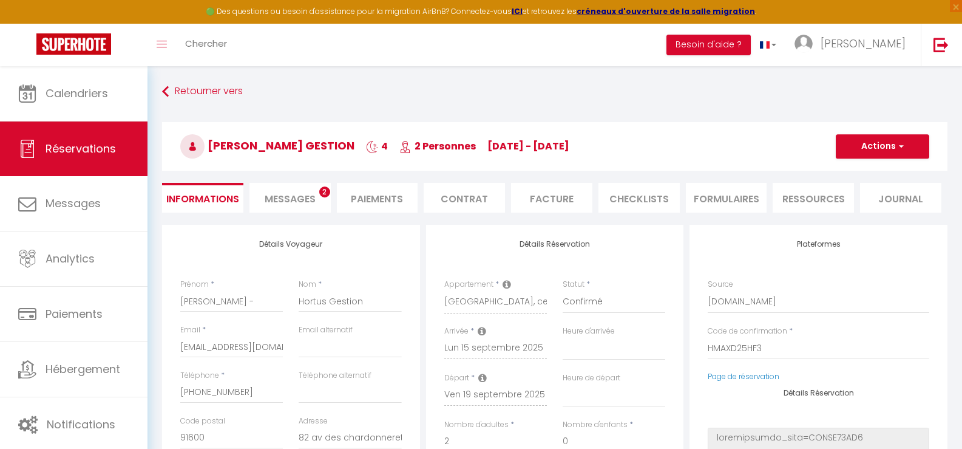
type input "35"
type input "17.88"
select select
checkbox input "false"
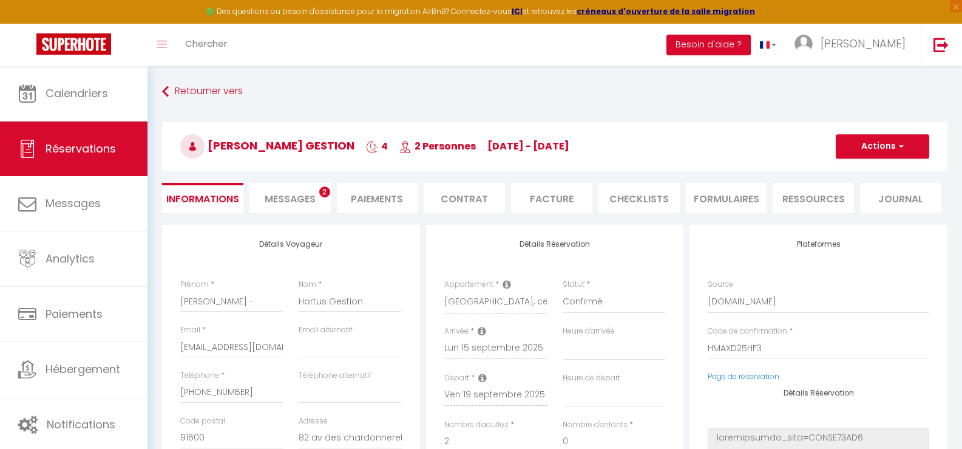
select select
click at [547, 200] on li "Facture" at bounding box center [551, 198] width 81 height 30
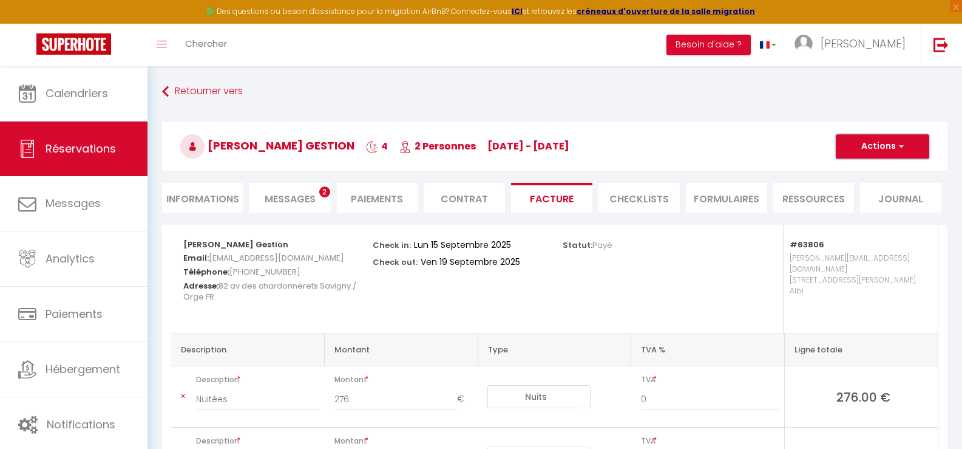
click at [883, 143] on button "Actions" at bounding box center [882, 146] width 93 height 24
click at [868, 190] on link "Aperçu et éditer" at bounding box center [873, 189] width 102 height 16
click at [892, 144] on button "Actions" at bounding box center [882, 146] width 93 height 24
click at [860, 187] on link "Aperçu et éditer" at bounding box center [873, 189] width 102 height 16
click at [892, 151] on button "Actions" at bounding box center [882, 146] width 93 height 24
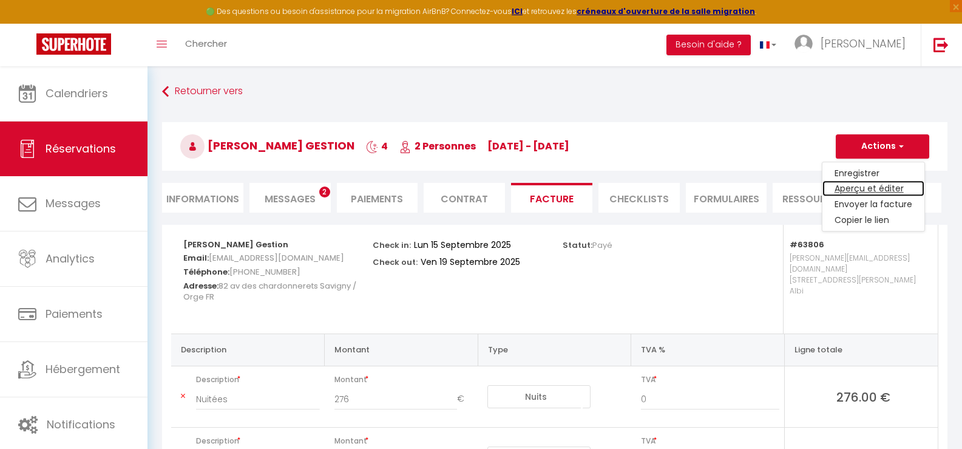
click at [865, 188] on link "Aperçu et éditer" at bounding box center [873, 189] width 102 height 16
click at [895, 154] on button "Actions" at bounding box center [882, 146] width 93 height 24
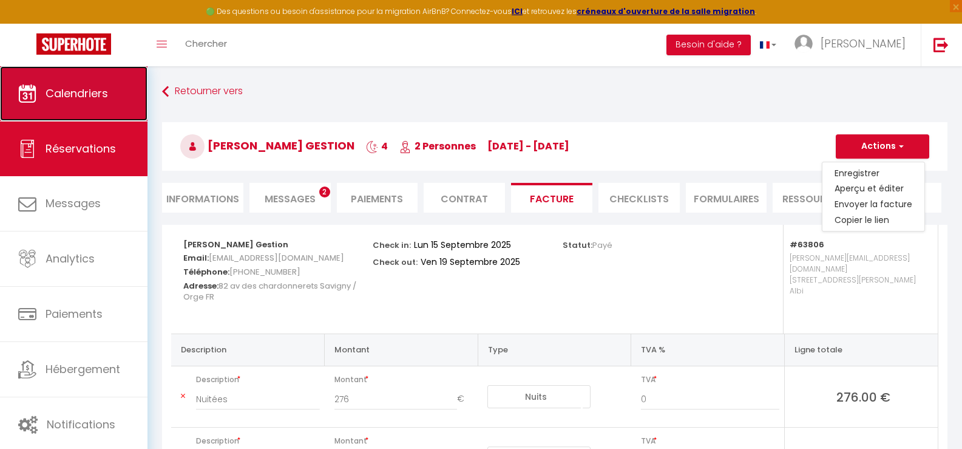
click at [101, 93] on span "Calendriers" at bounding box center [77, 93] width 63 height 15
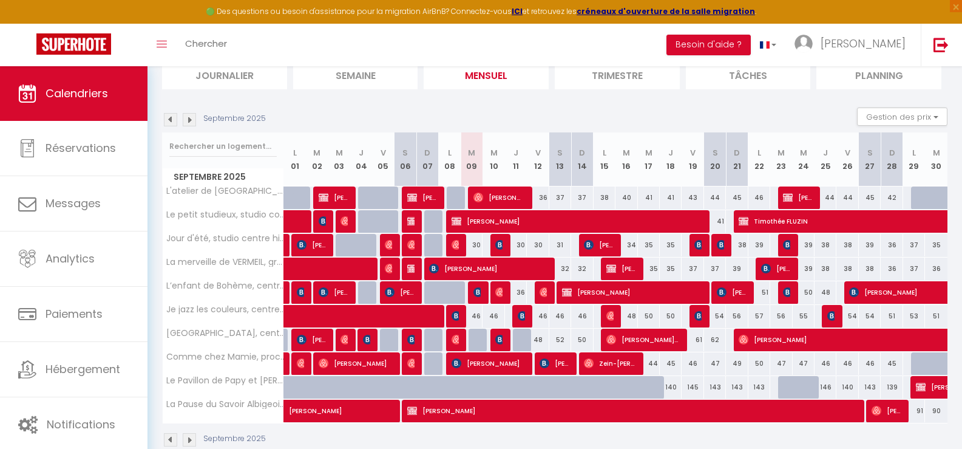
scroll to position [115, 0]
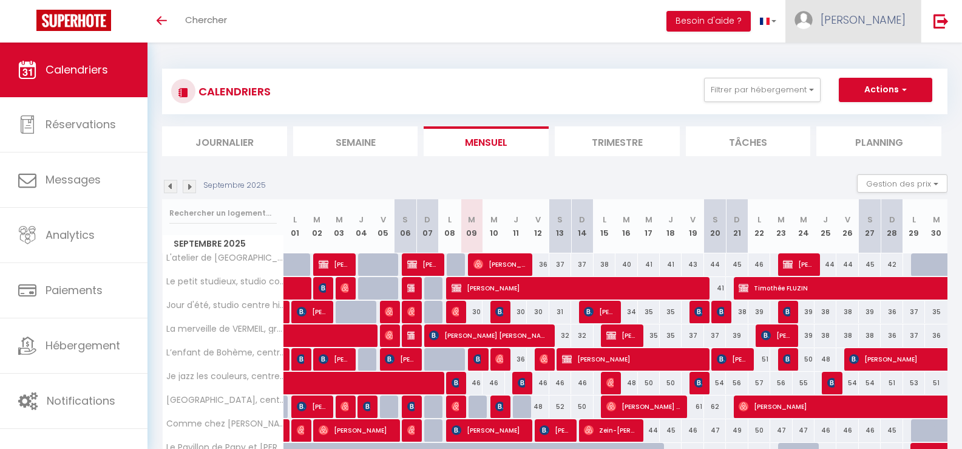
click at [889, 15] on span "[PERSON_NAME]" at bounding box center [863, 19] width 85 height 15
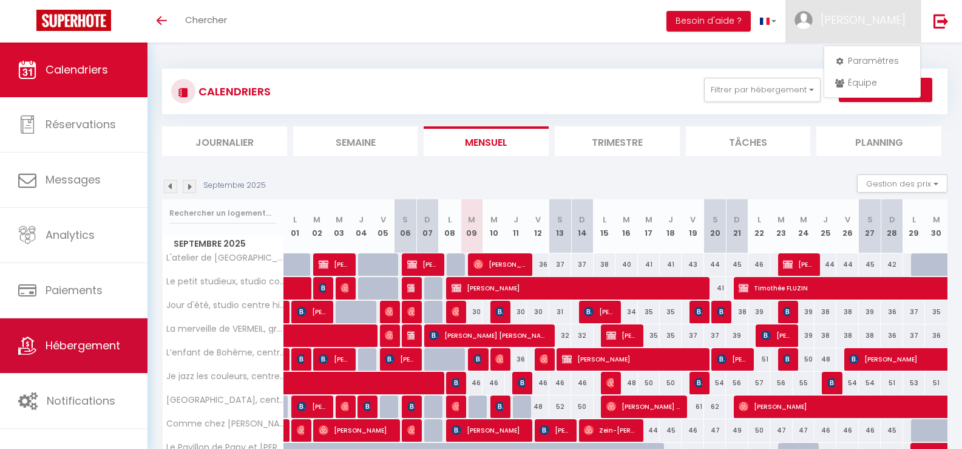
click at [80, 351] on span "Hébergement" at bounding box center [83, 344] width 75 height 15
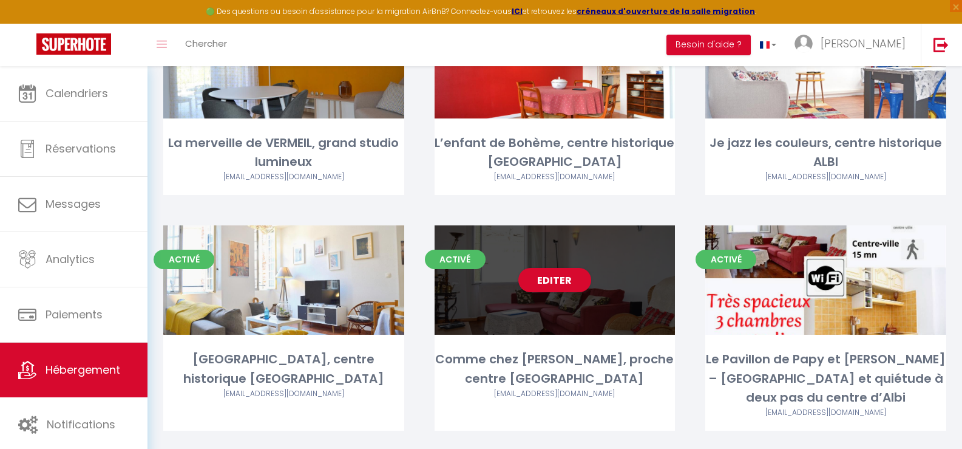
scroll to position [364, 0]
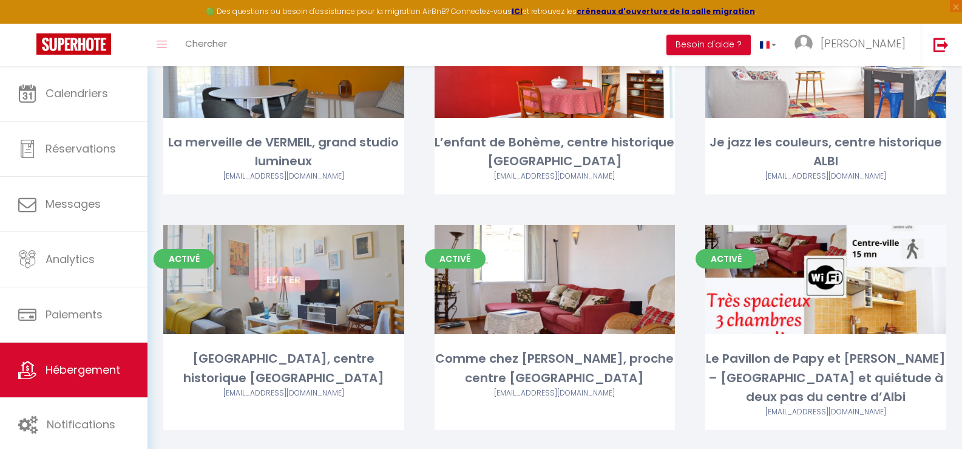
click at [282, 282] on link "Editer" at bounding box center [283, 279] width 73 height 24
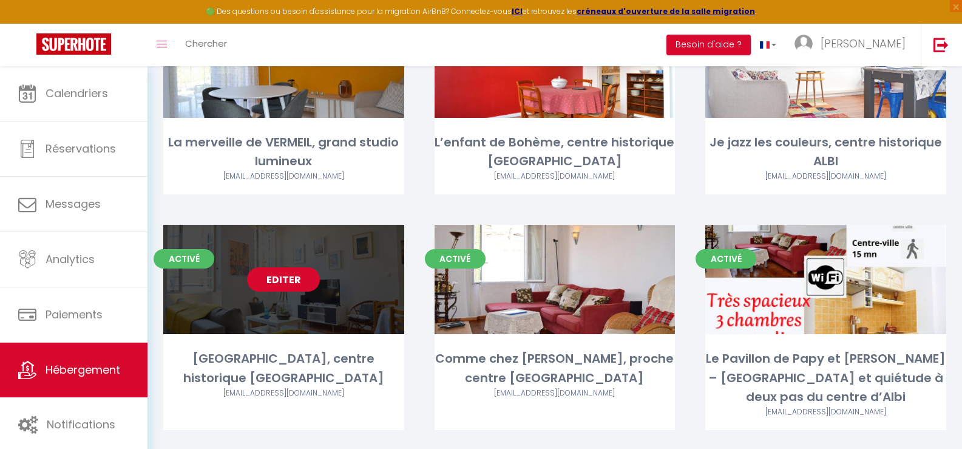
click at [282, 279] on link "Editer" at bounding box center [283, 279] width 73 height 24
select select "3"
select select "2"
select select "1"
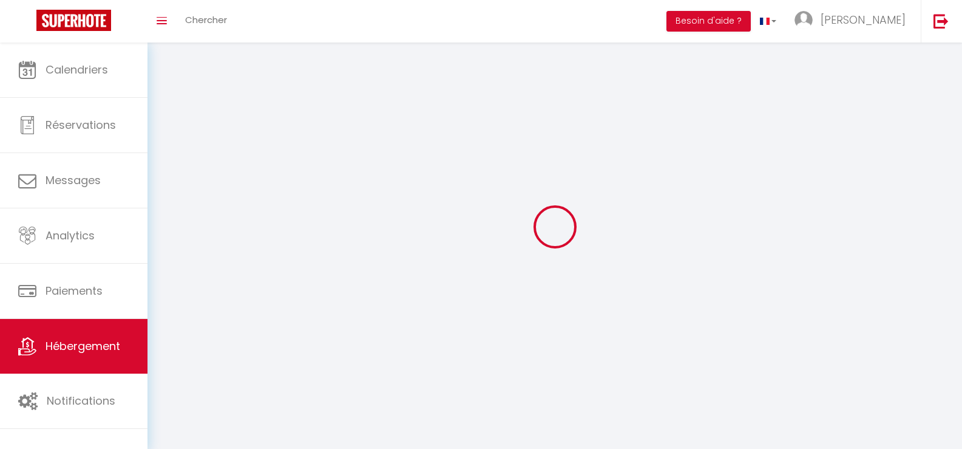
select select
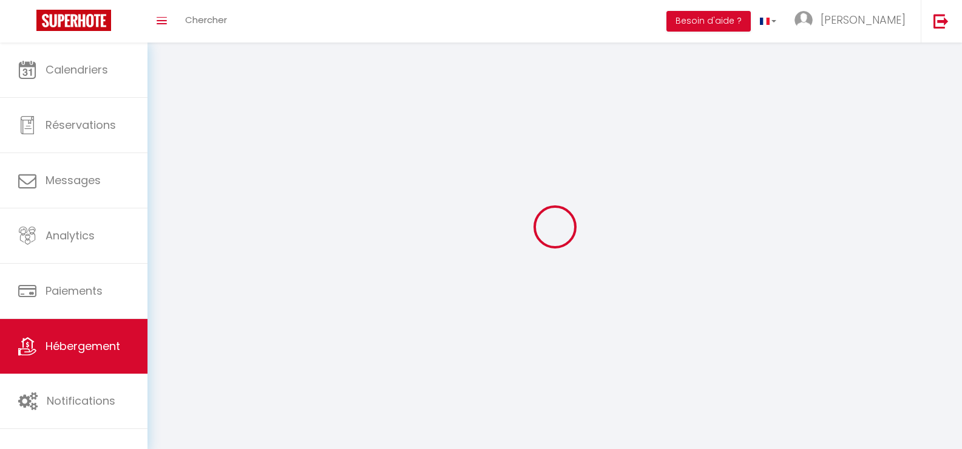
select select
checkbox input "false"
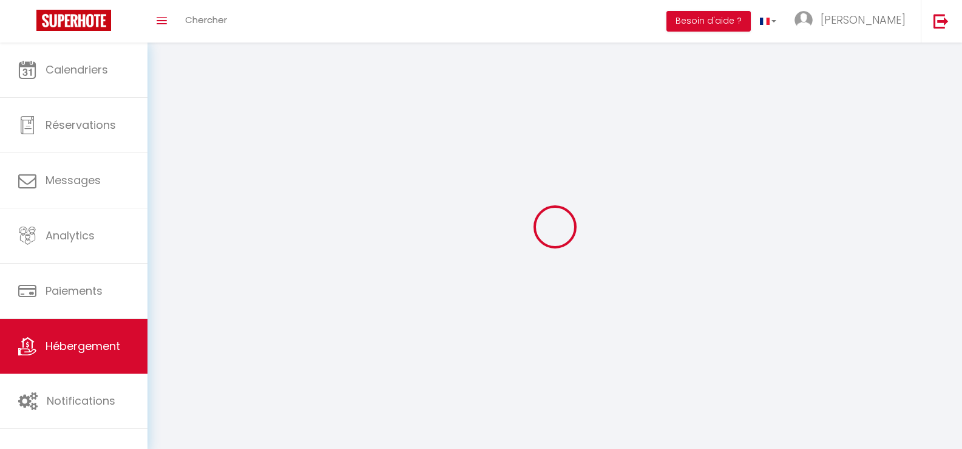
checkbox input "false"
select select
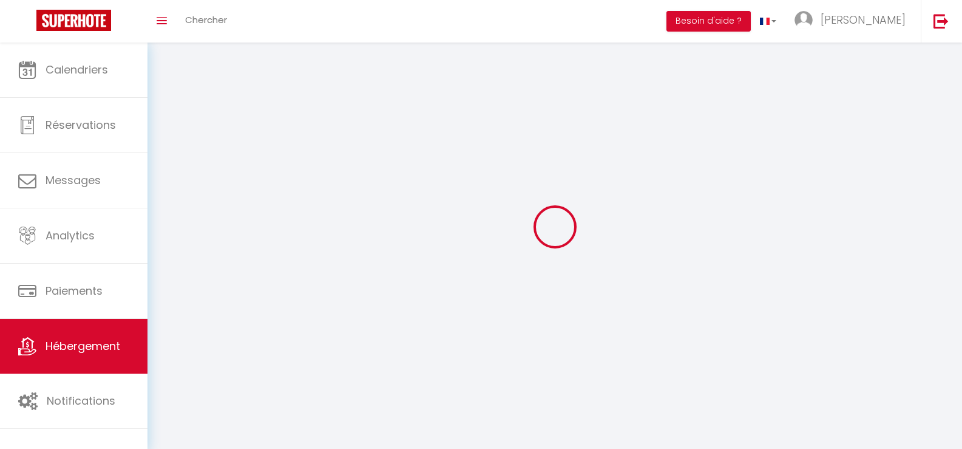
select select
checkbox input "false"
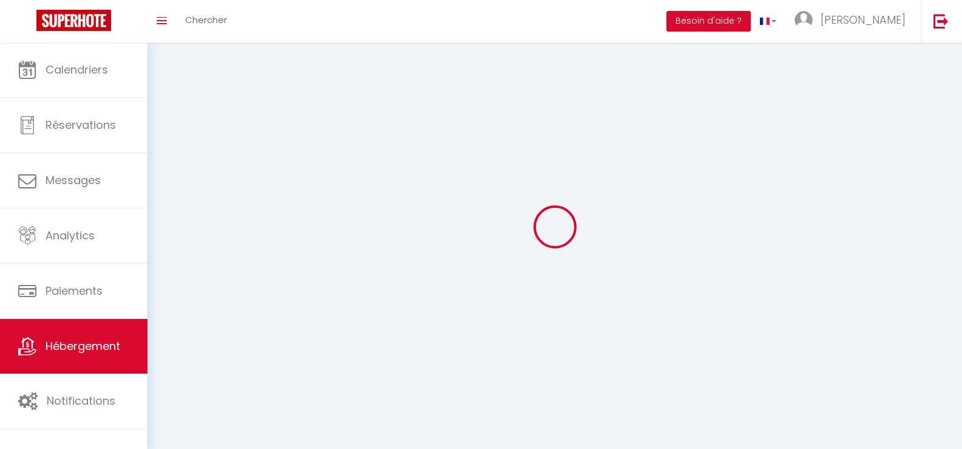
checkbox input "false"
select select
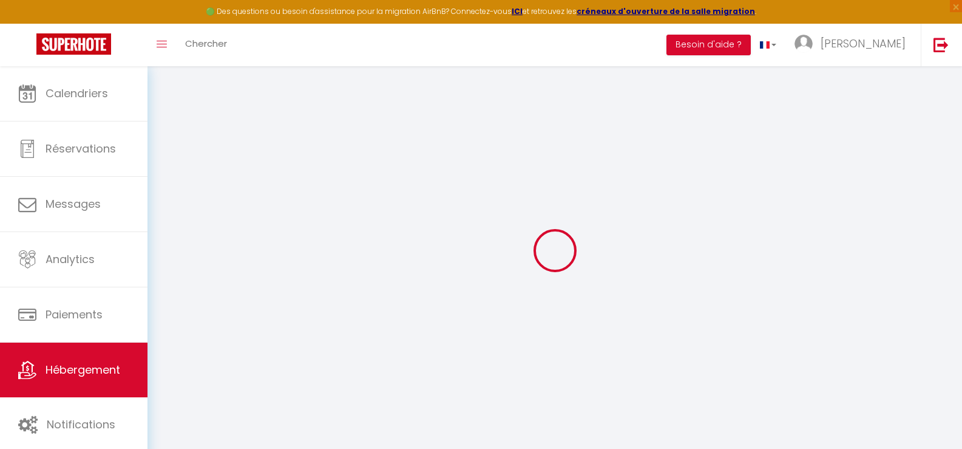
select select
checkbox input "false"
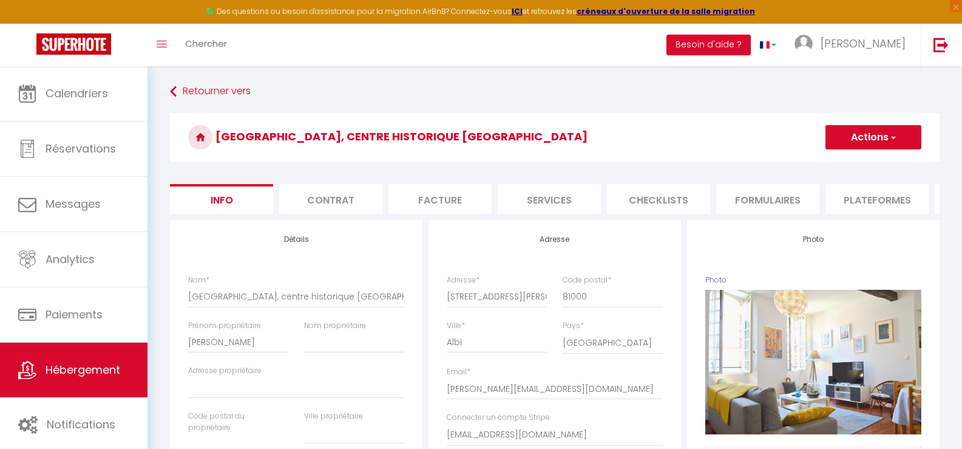
click at [436, 202] on li "Facture" at bounding box center [439, 199] width 103 height 30
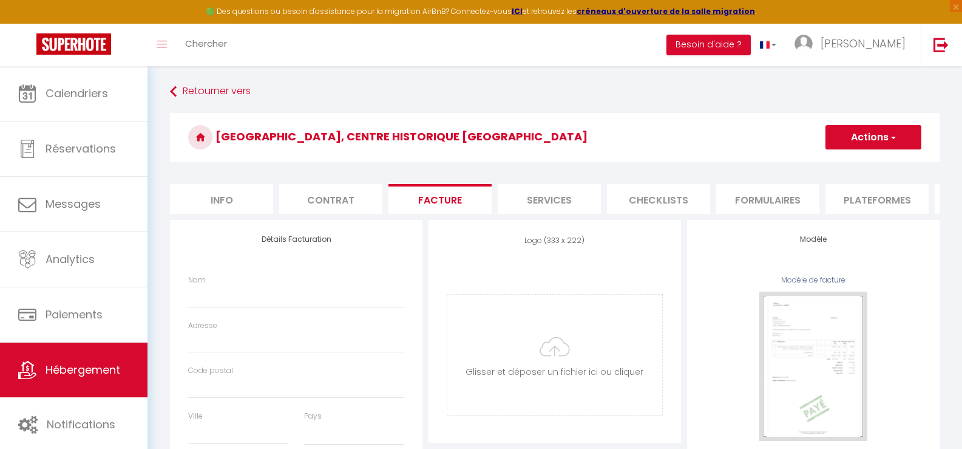
select select
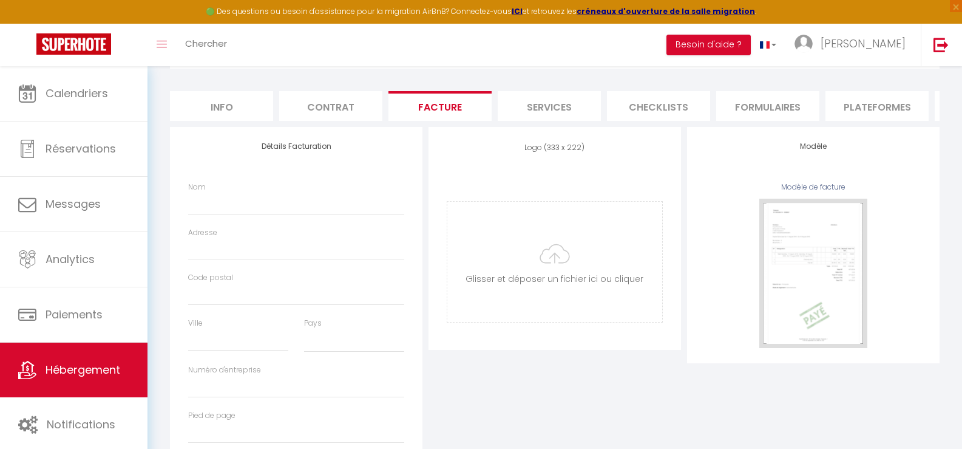
scroll to position [121, 0]
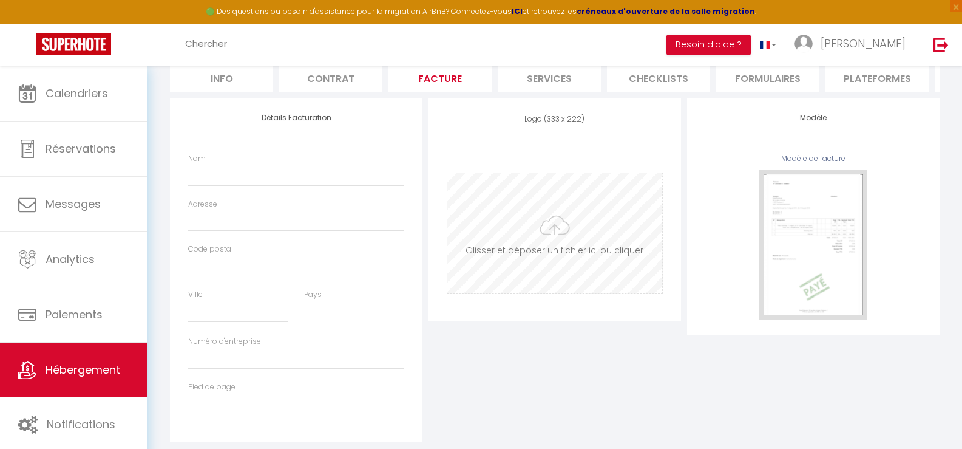
click at [554, 248] on input "file" at bounding box center [554, 233] width 215 height 120
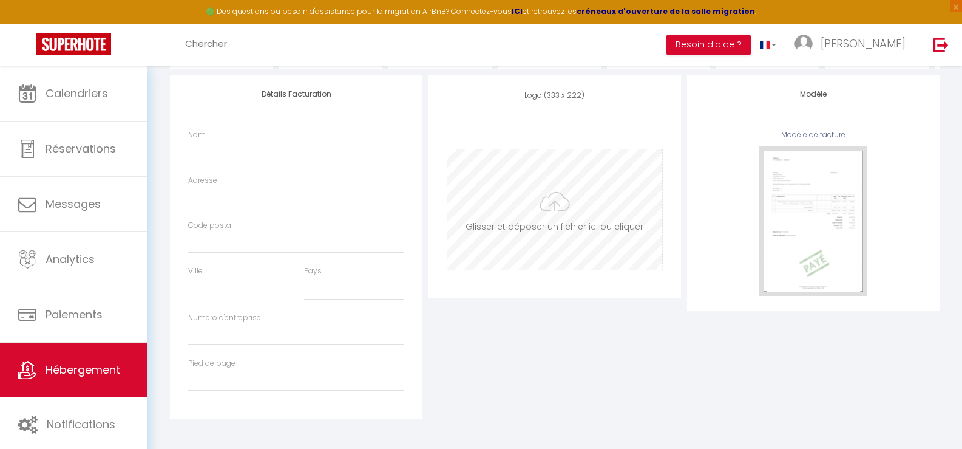
type input "C:\fakepath\LOGO AHA.jpg"
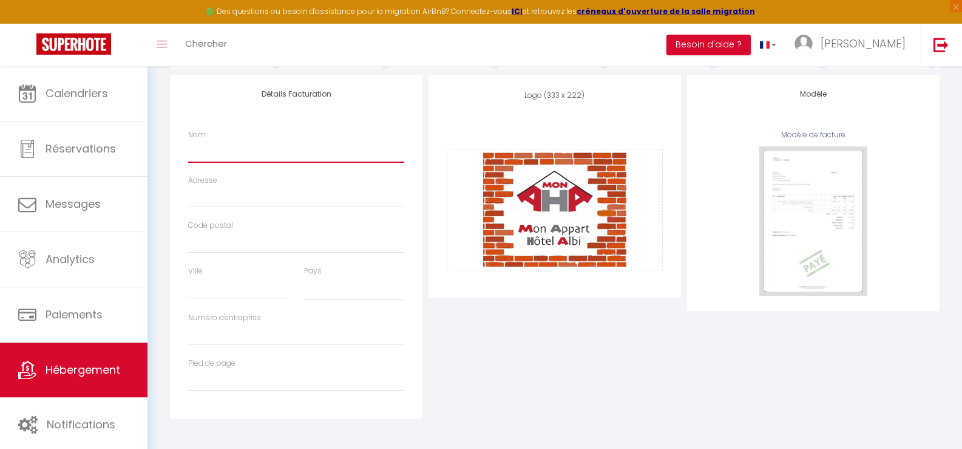
click at [240, 146] on input "Nom" at bounding box center [296, 151] width 216 height 22
type input "P"
select select
type input "Ph"
select select
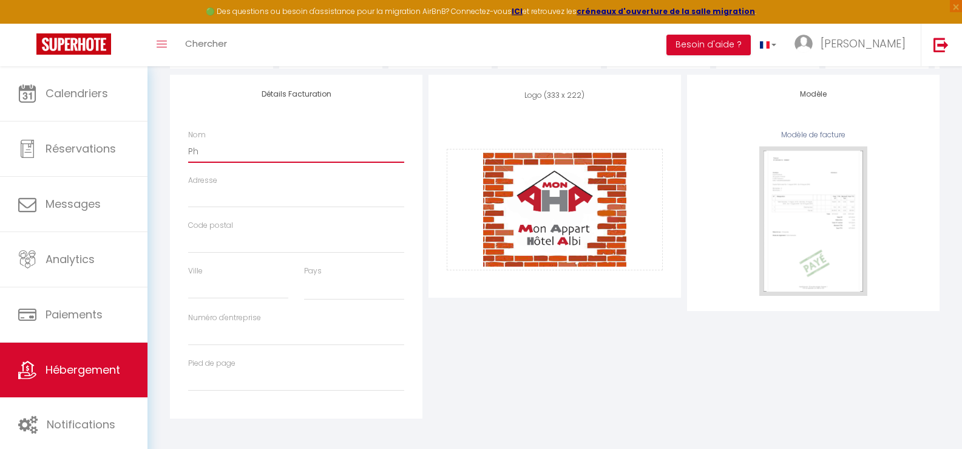
type input "Phi"
select select
type input "Phil"
select select
type input "Phili"
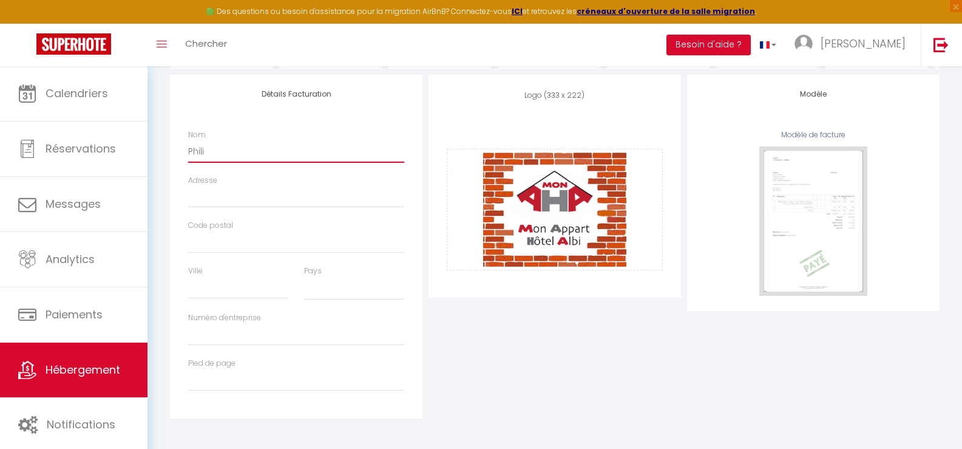
select select
type input "Philip"
select select
type input "Philipp"
select select
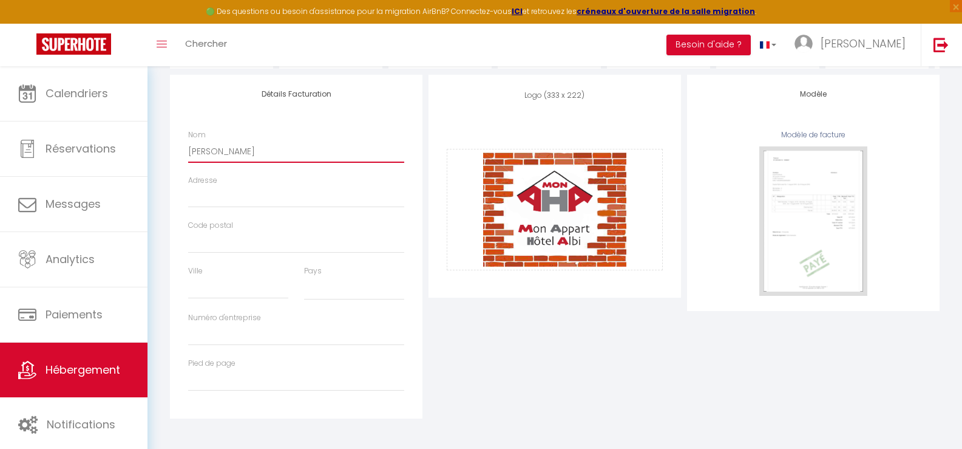
type input "[PERSON_NAME]"
select select
type input "[PERSON_NAME]"
select select
type input "Philippe D"
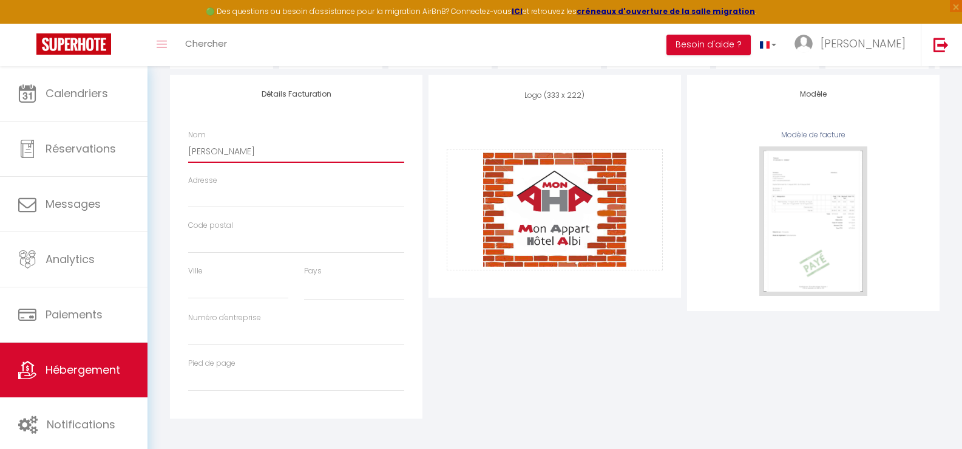
select select
type input "Philippe DU"
select select
type input "Philippe DUP"
select select
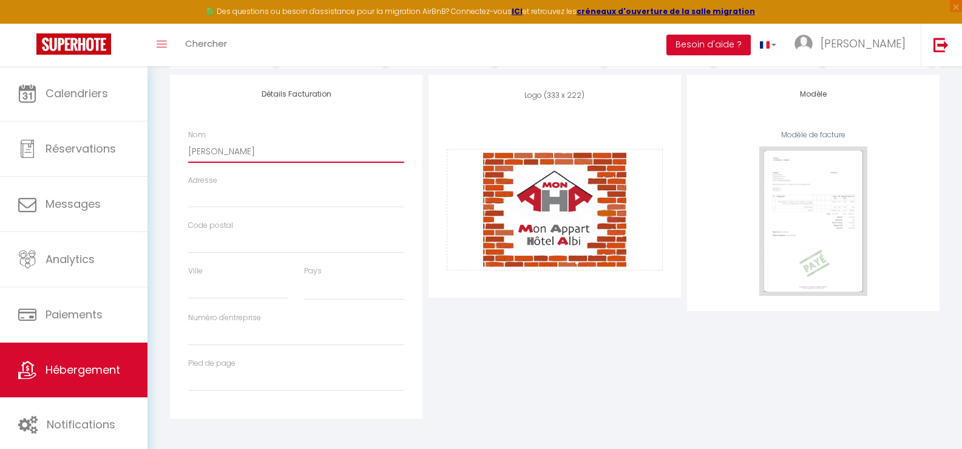
type input "Philippe DUPR"
select select
type input "Philippe DUPRE"
select select
type input "Philippe DUPRE"
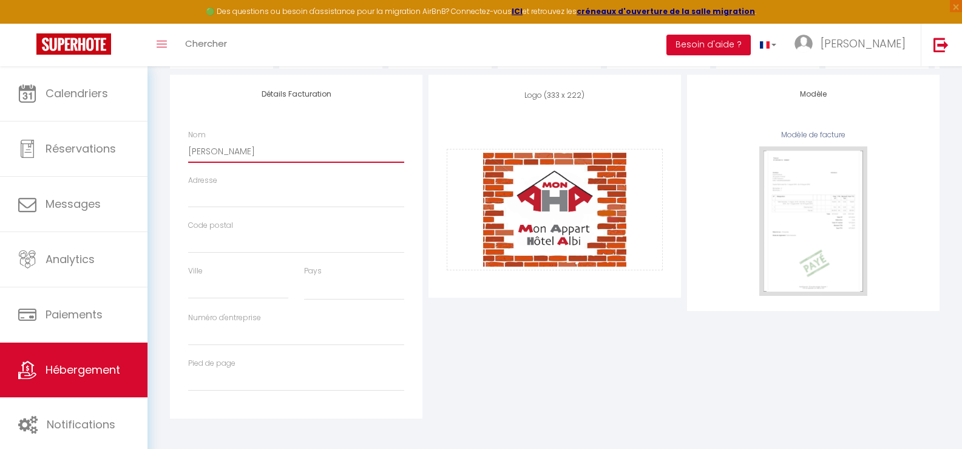
select select
type input "Philippe DUPRE -"
select select
type input "Philippe DUPRE -"
select select
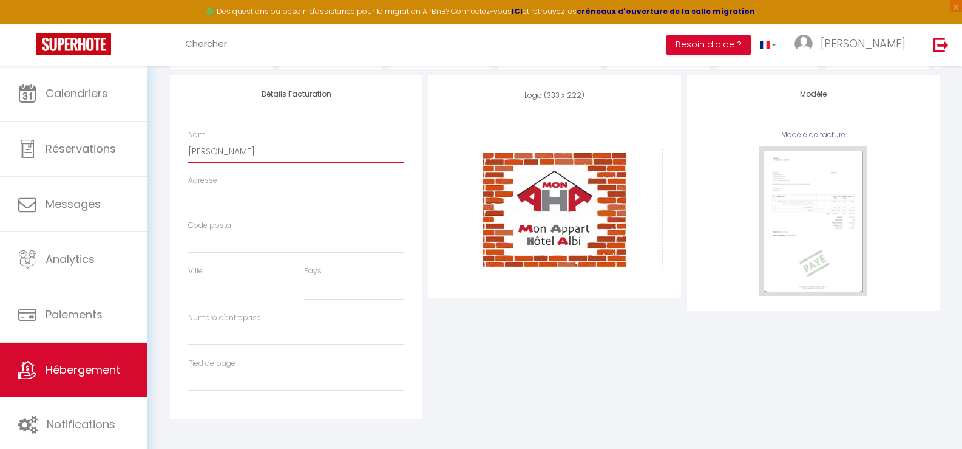
type input "Philippe DUPRE - M"
select select
type input "Philippe DUPRE - Mo"
select select
type input "Philippe DUPRE - Mon"
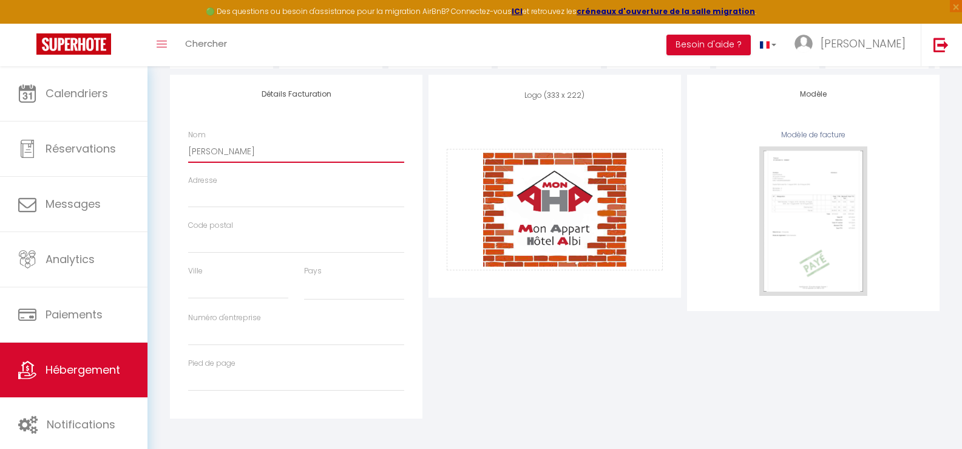
select select
type input "Philippe DUPRE - Mon"
select select
type input "Philippe DUPRE - Mon"
select select
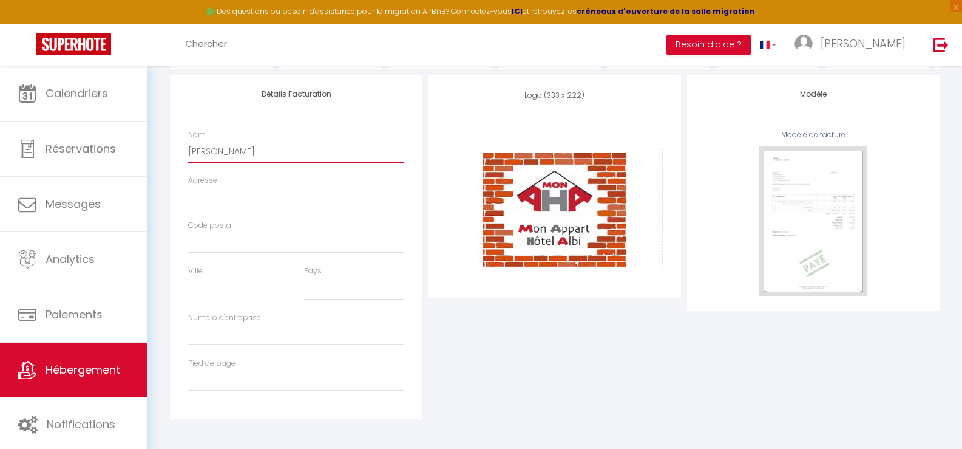
type input "Philippe DUPRE - Mon-"
select select
type input "Philippe DUPRE - Mon-A"
select select
type input "Philippe DUPRE - Mon-Ap"
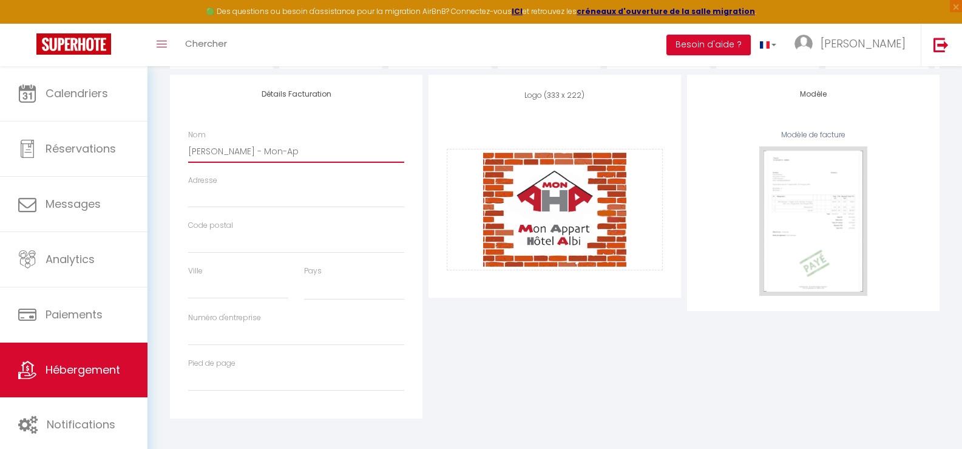
select select
type input "Philippe DUPRE - Mon-App"
select select
type input "Philippe DUPRE - Mon-Appa"
select select
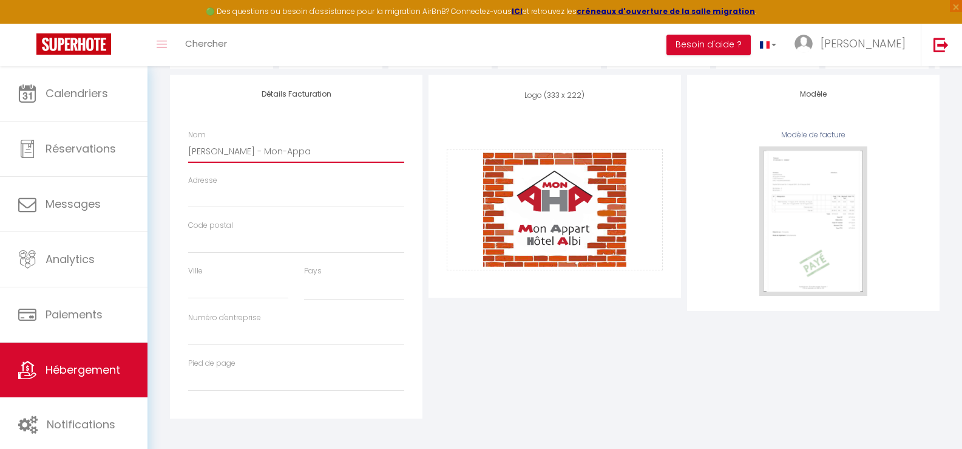
type input "Philippe DUPRE - Mon-Appar"
select select
type input "Philippe DUPRE - Mon-Appart"
select select
type input "Philippe DUPRE - Mon-Appart-"
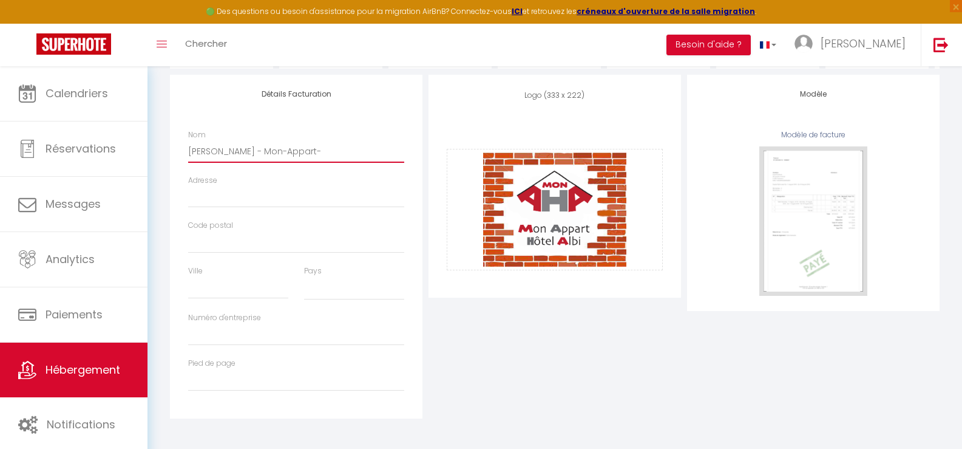
select select
type input "Philippe DUPRE - Mon-Appart-H"
select select
type input "Philippe DUPRE - Mon-Appart-Hô"
select select
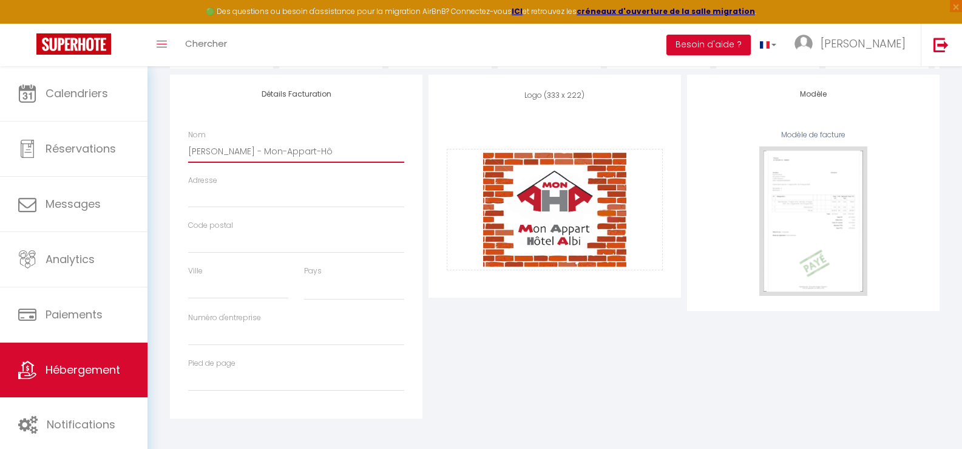
type input "Philippe DUPRE - Mon-Appart-Hôt"
select select
type input "Philippe DUPRE - Mon-Appart-Hôte"
select select
type input "Philippe DUPRE - Mon-Appart-Hôtel"
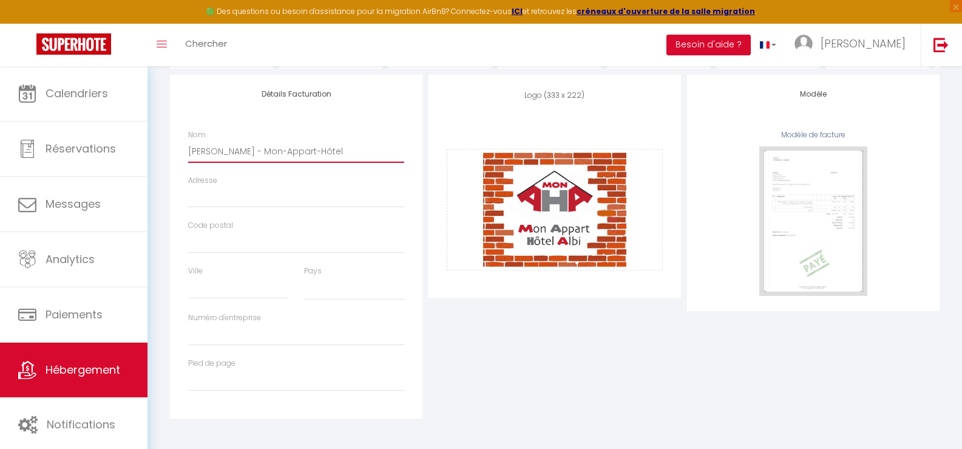
select select
type input "Philippe DUPRE - Mon-Appart-Hôtel-"
select select
type input "Philippe DUPRE - Mon-Appart-Hôtel-A"
select select
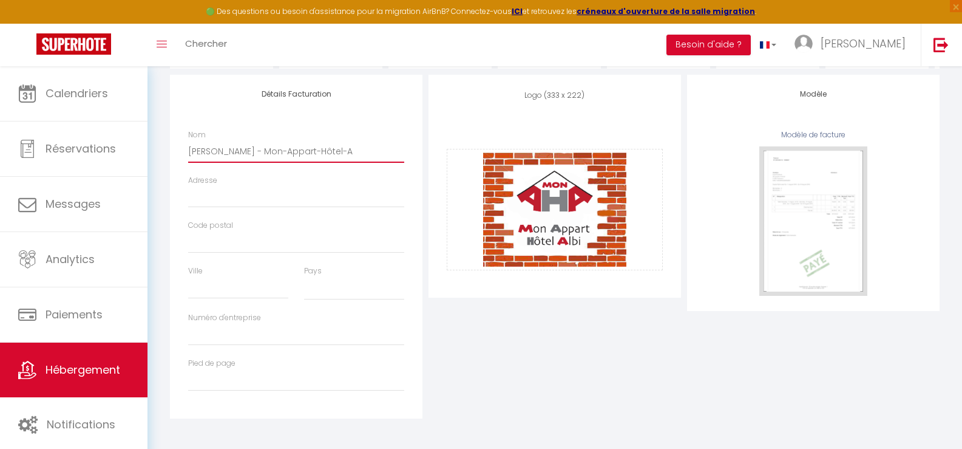
type input "Philippe DUPRE - Mon-Appart-Hôtel-AL"
select select
type input "Philippe DUPRE - Mon-Appart-Hôtel-ALB"
select select
type input "[PERSON_NAME] - Mon-Appart-Hôtel-[GEOGRAPHIC_DATA]"
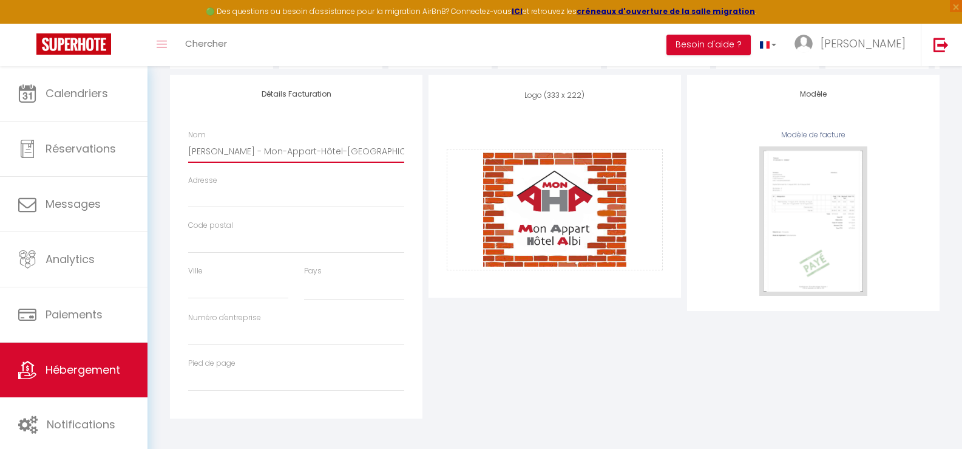
select select
type input "[PERSON_NAME] - Mon-Appart-Hôtel-[GEOGRAPHIC_DATA]"
click at [249, 197] on input "Adresse" at bounding box center [296, 197] width 216 height 22
type input "1"
select select
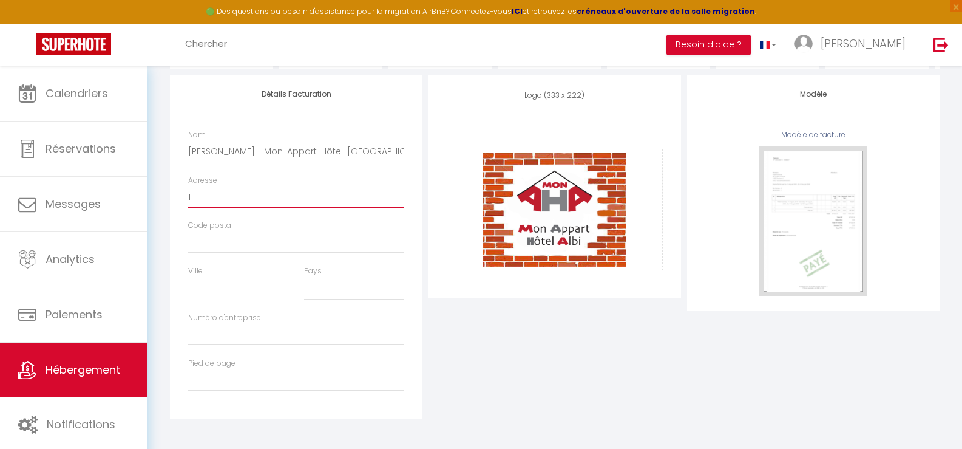
type input "13"
select select
type input "131"
select select
type input "131"
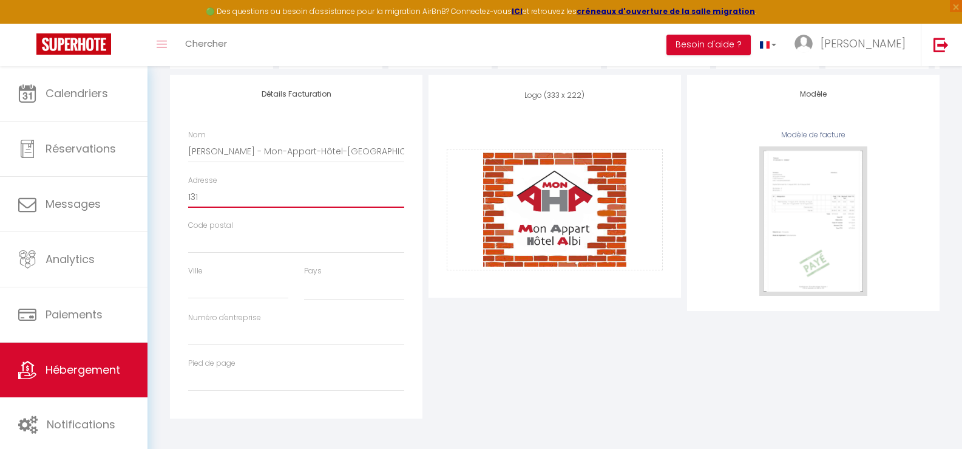
select select
type input "131 C"
select select
type input "131 Ch"
select select
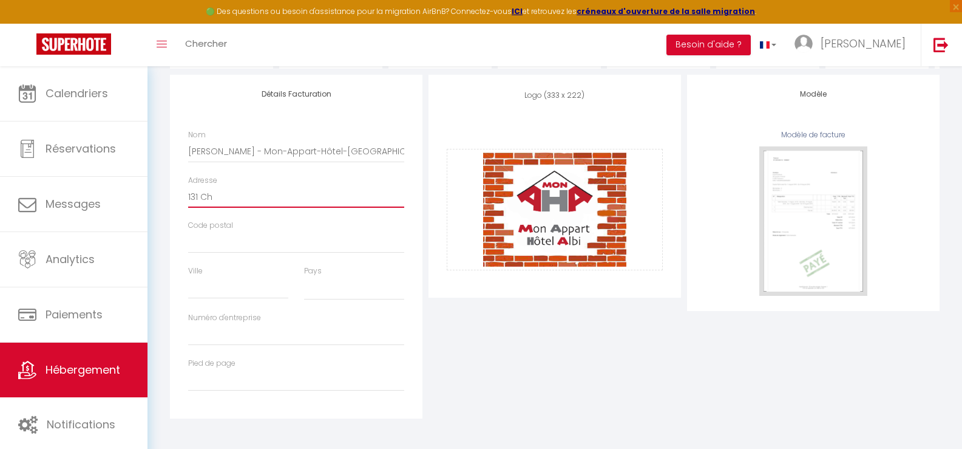
type input "131 Che"
select select
type input "131 Chem"
select select
type input "131 Chemi"
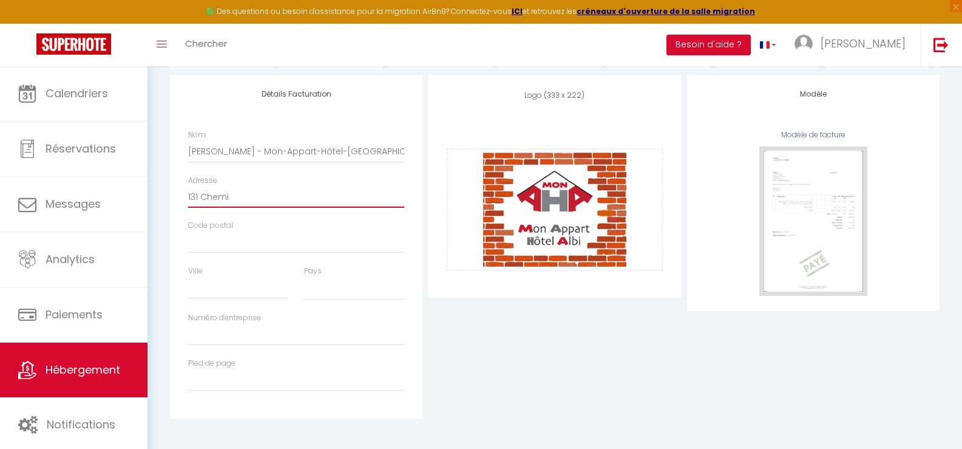
select select
type input "131 Chemin"
select select
type input "131 Chemin"
select select
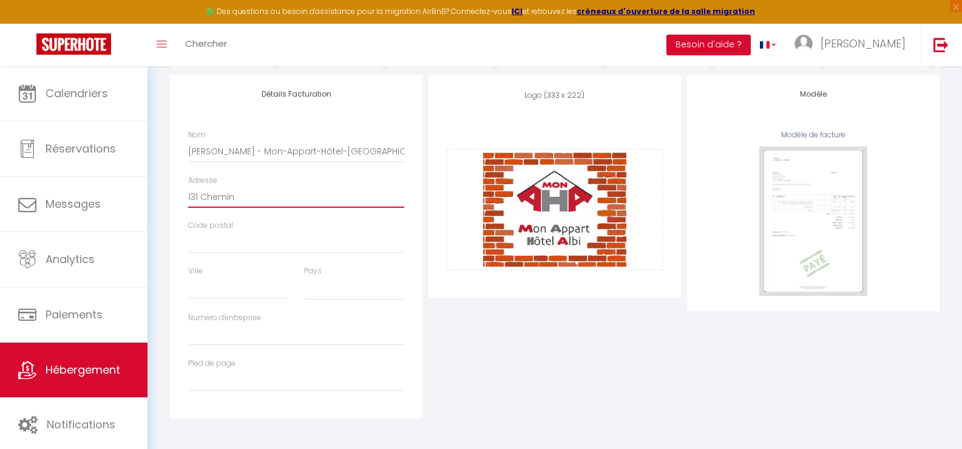
type input "131 Chemin d"
select select
type input "131 Chemin de"
select select
type input "131 Chemin de"
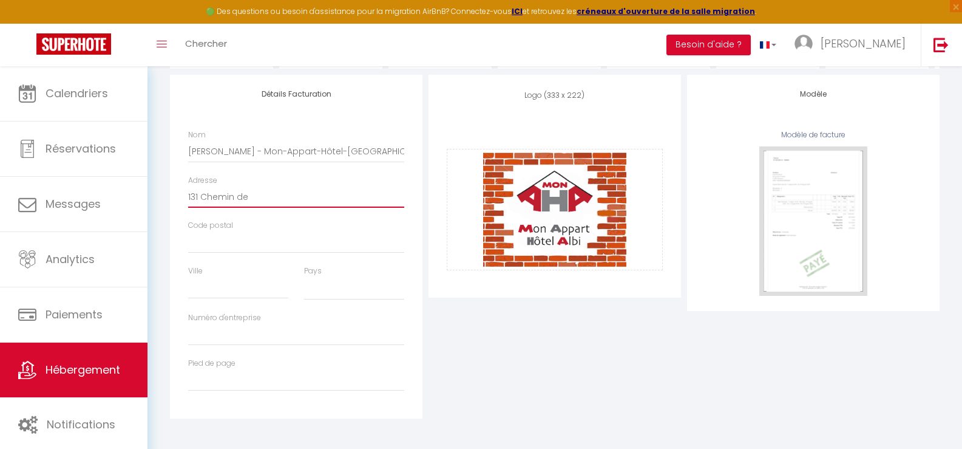
select select
type input "131 Chemin de l"
select select
type input "131 Chemin de la"
select select
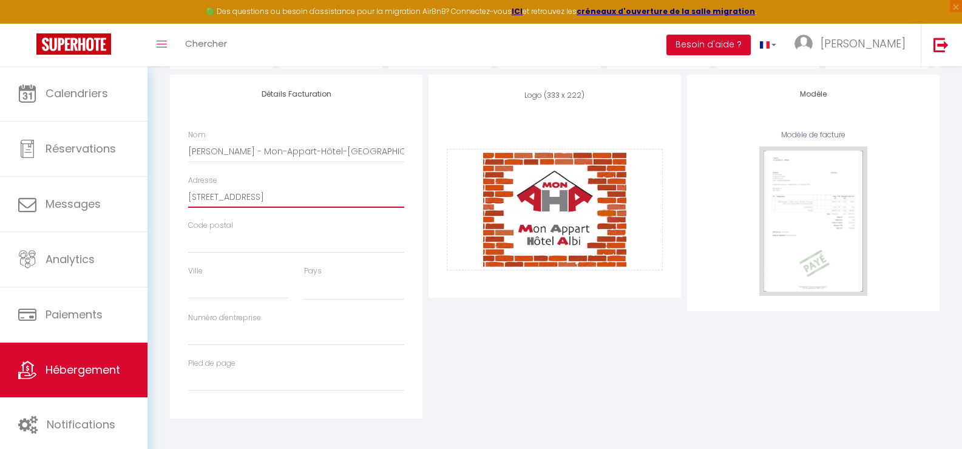
type input "131 Chemin de la"
select select
type input "131 Chemin de la F"
select select
type input "131 Chemin de la Fo"
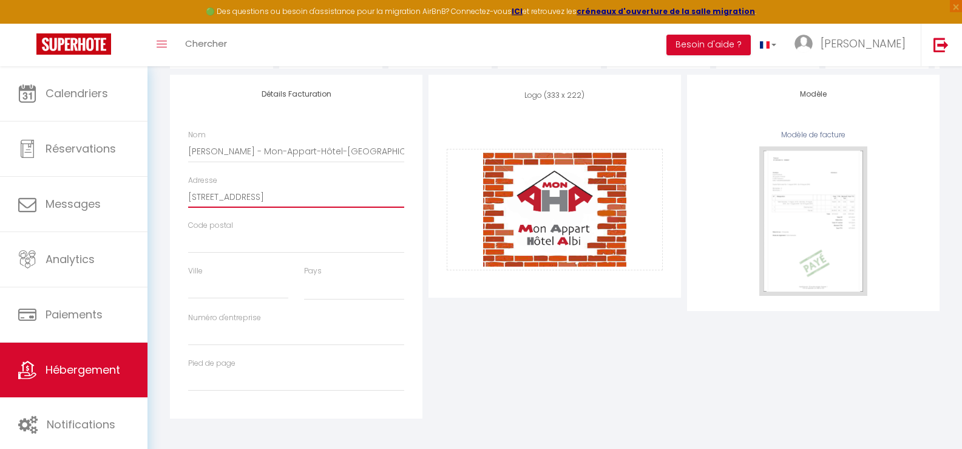
select select
type input "131 Chemin de la Fou"
select select
type input "131 Chemin de la Foui"
select select
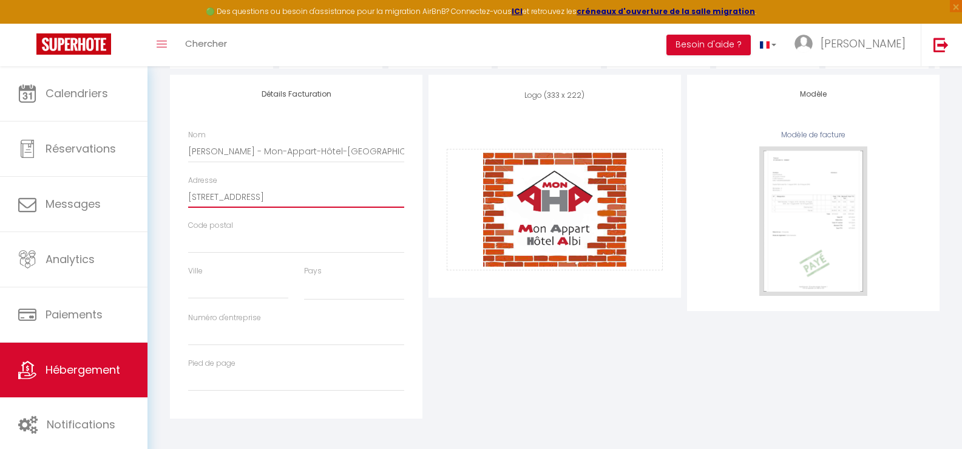
type input "131 Chemin de la Fou"
select select
type input "131 Chemin de la Four"
select select
type input "131 Chemin de la Fours"
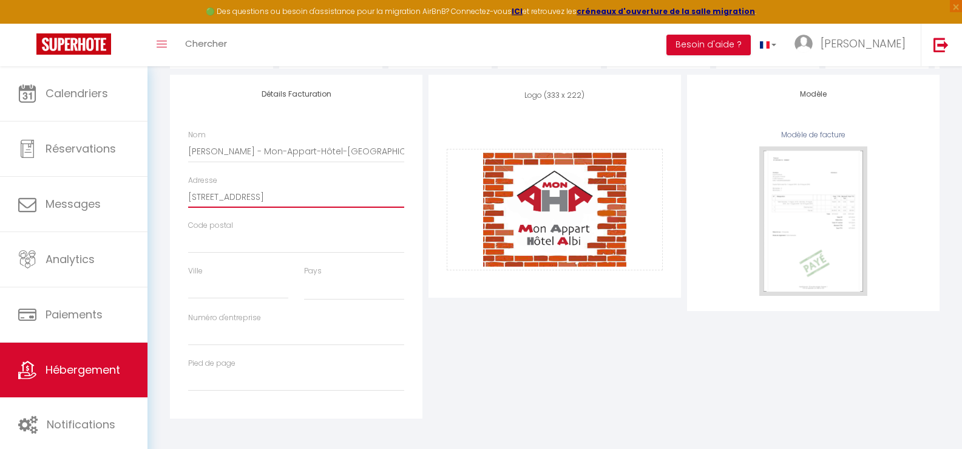
select select
type input "131 Chemin de la Fourst"
select select
type input "131 Chemin de la Fourste"
select select
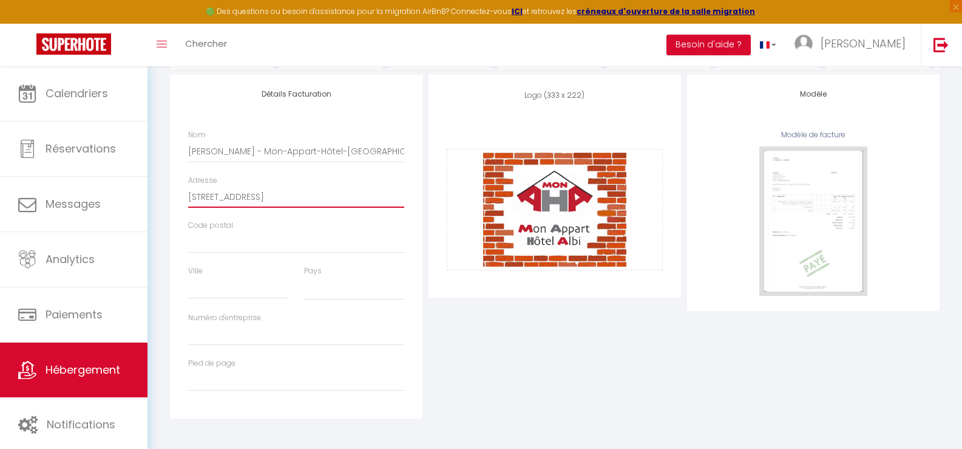
type input "131 Chemin de la Fourst"
select select
type input "131 Chemin de la Fours"
select select
type input "131 Chemin de la Four"
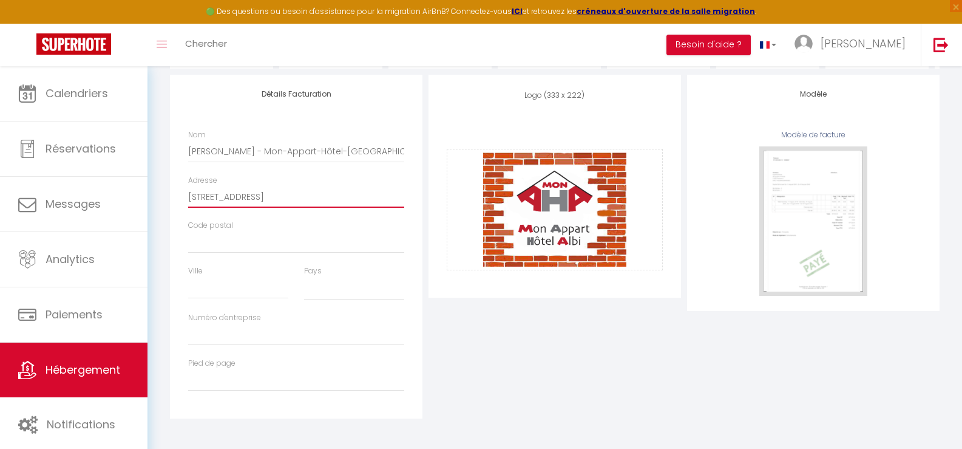
select select
type input "131 Chemin de la Foure"
select select
type input "131 Chemin de la Foures"
select select
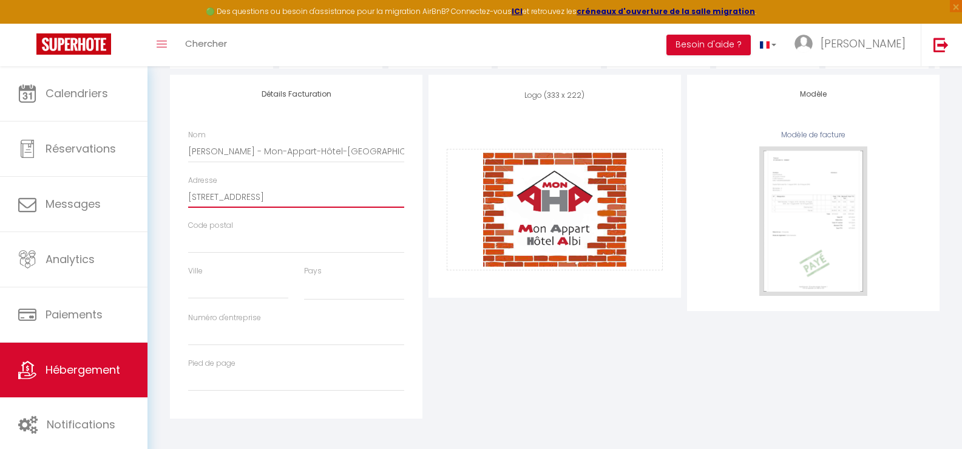
type input "131 Chemin de la Fourest"
select select
type input "131 Chemin de la Fouresti"
select select
type input "131 Chemin de la Fourest"
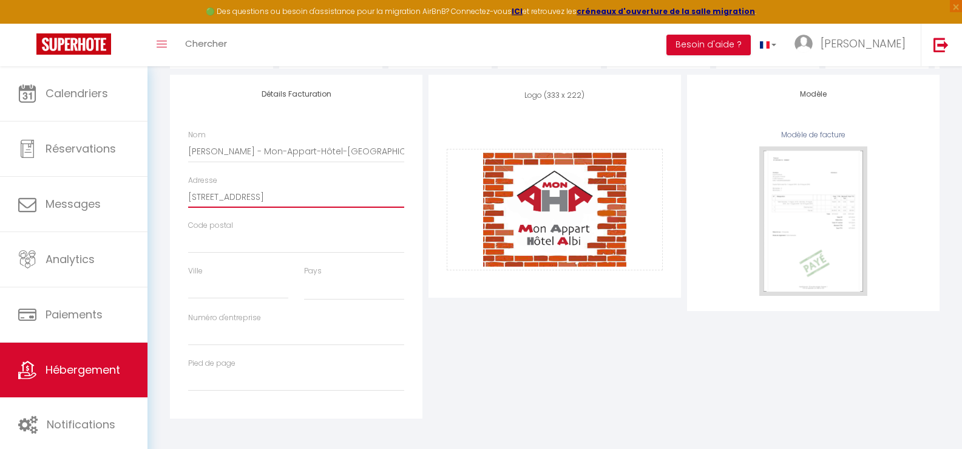
select select
type input "131 Chemin de la Fouresto"
select select
type input "131 Chemin de la Fourestol"
select select
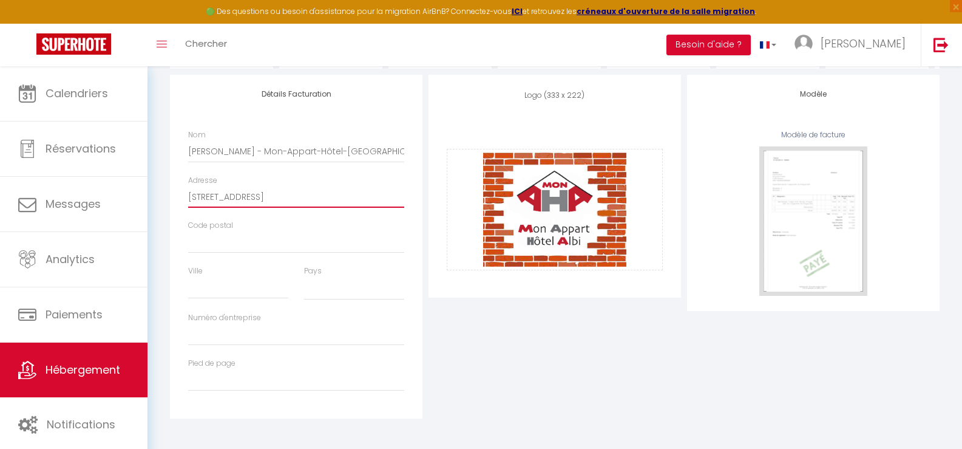
type input "[STREET_ADDRESS]"
select select
type input "[STREET_ADDRESS]"
type input "8"
select select
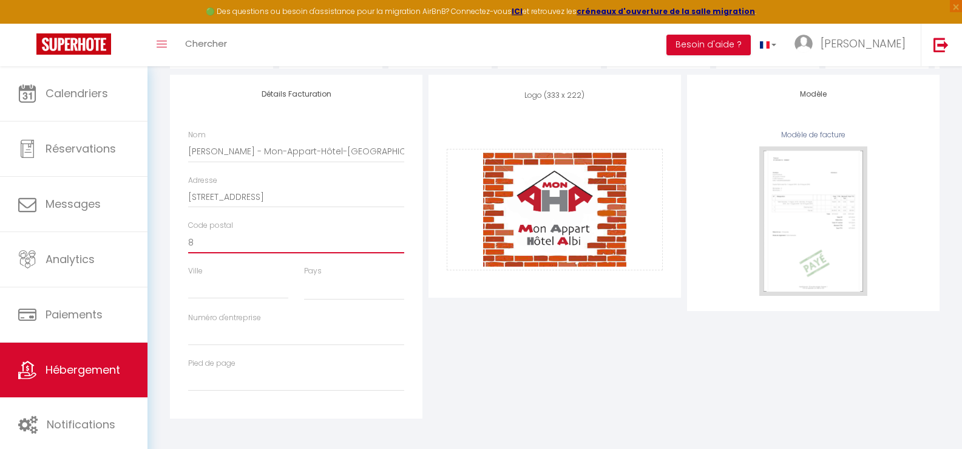
type input "81"
select select
type input "819"
select select
type input "8199"
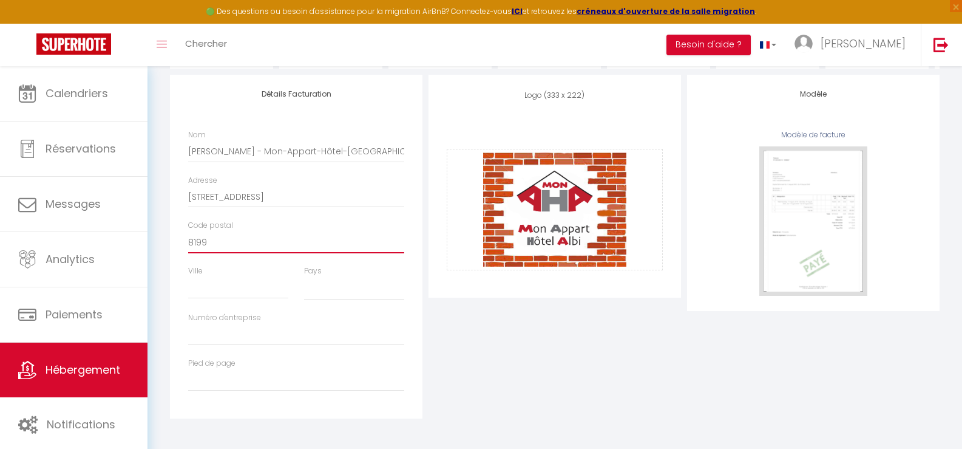
select select
paste input "838 607 943"
click at [497, 366] on div "Logo (333 x 222) Supprimer Glisser et déposer un fichier ici ou cliquer Ooops, …" at bounding box center [554, 247] width 259 height 344
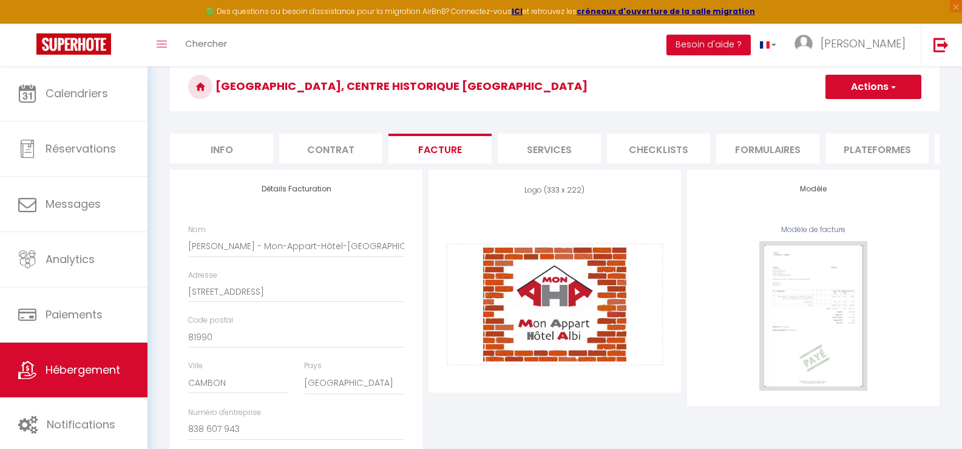
scroll to position [0, 0]
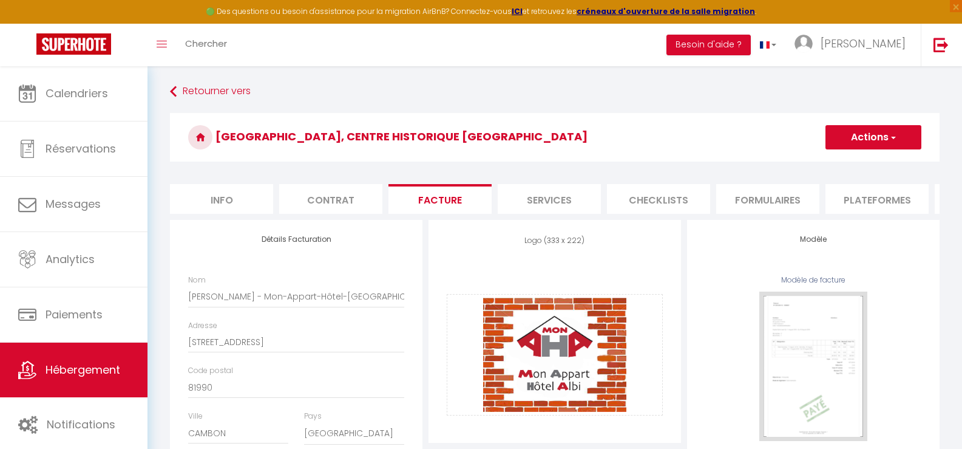
click at [867, 138] on button "Actions" at bounding box center [873, 137] width 96 height 24
click at [845, 163] on link "Enregistrer" at bounding box center [873, 164] width 96 height 16
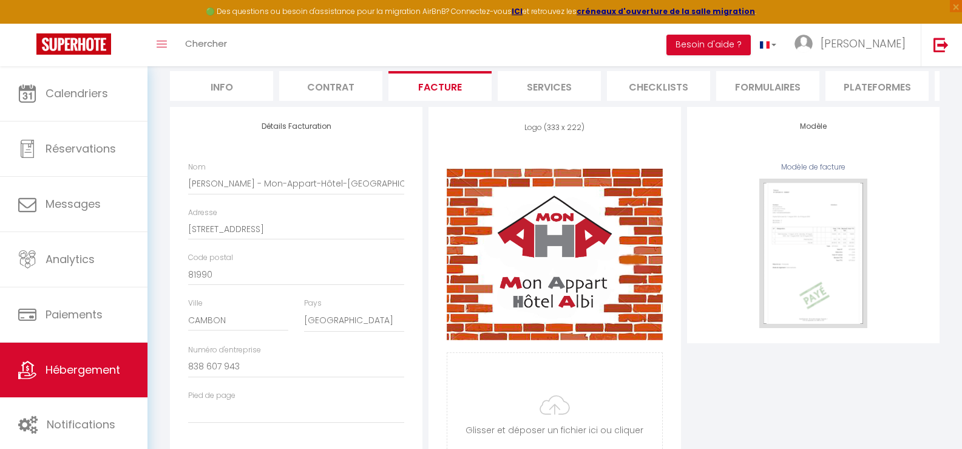
scroll to position [83, 0]
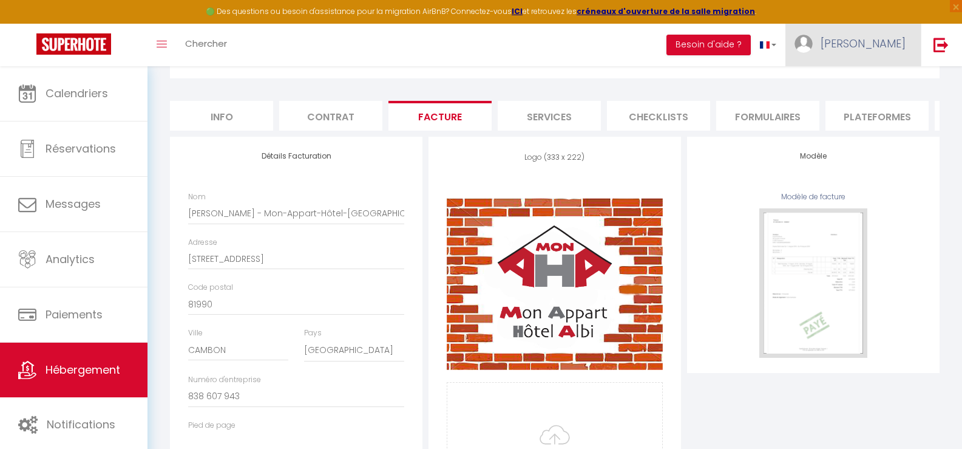
click at [889, 47] on span "[PERSON_NAME]" at bounding box center [863, 43] width 85 height 15
click at [871, 80] on link "Paramètres" at bounding box center [872, 84] width 90 height 21
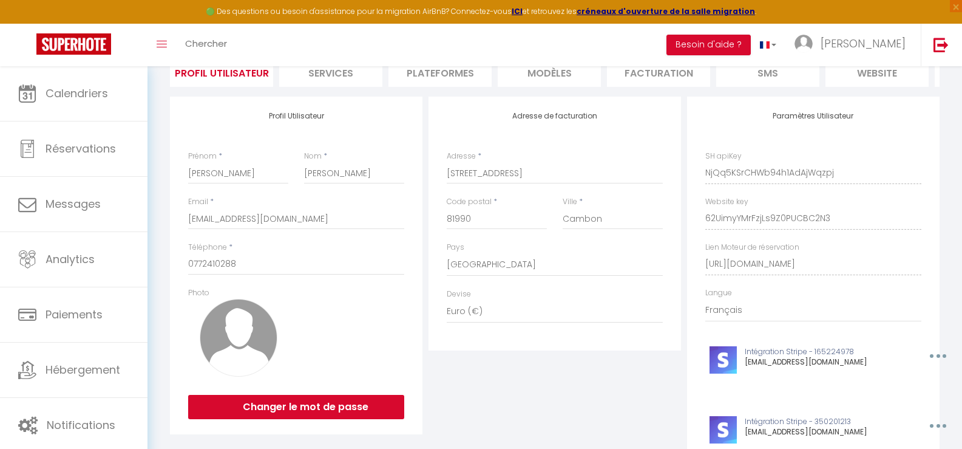
scroll to position [96, 0]
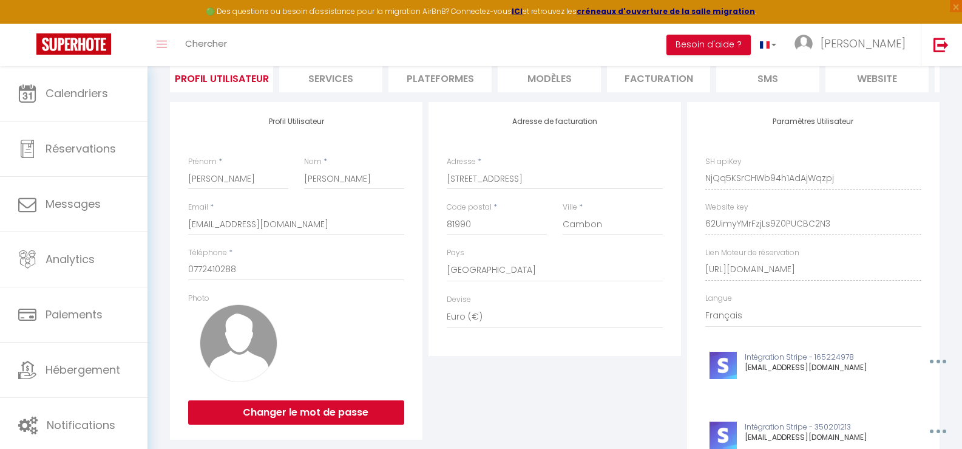
click at [656, 78] on li "Facturation" at bounding box center [658, 78] width 103 height 30
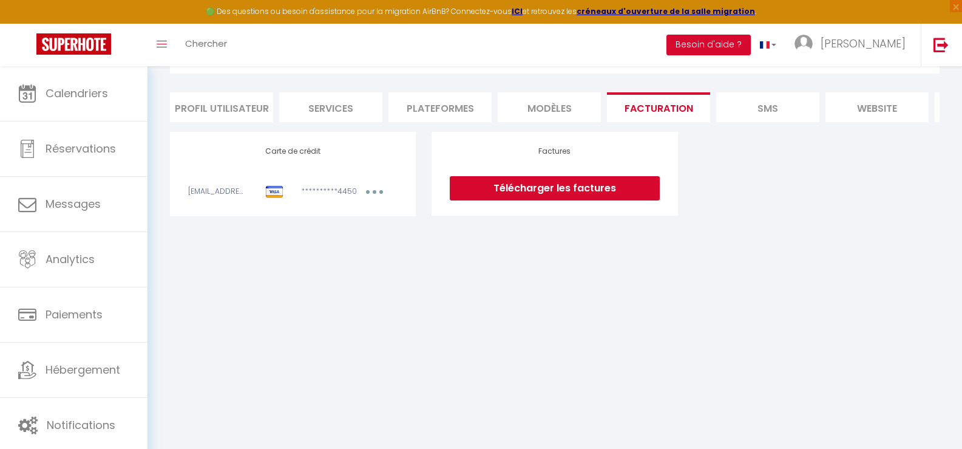
scroll to position [66, 0]
click at [232, 103] on li "Profil Utilisateur" at bounding box center [221, 107] width 103 height 30
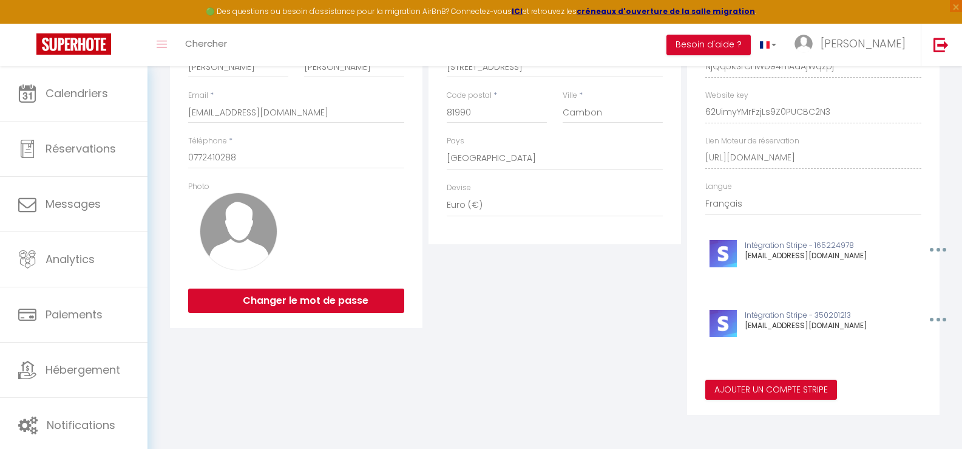
scroll to position [96, 0]
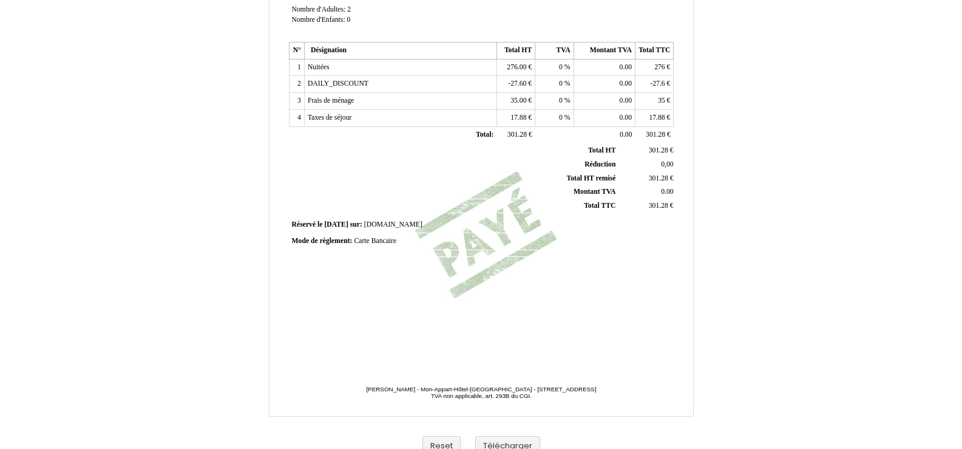
scroll to position [284, 0]
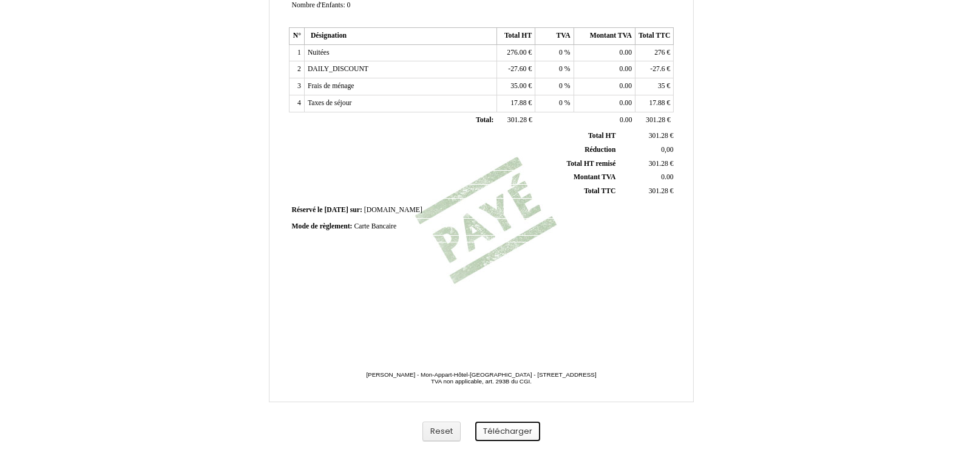
click at [512, 432] on button "Télécharger" at bounding box center [507, 431] width 65 height 20
